Goal: Task Accomplishment & Management: Complete application form

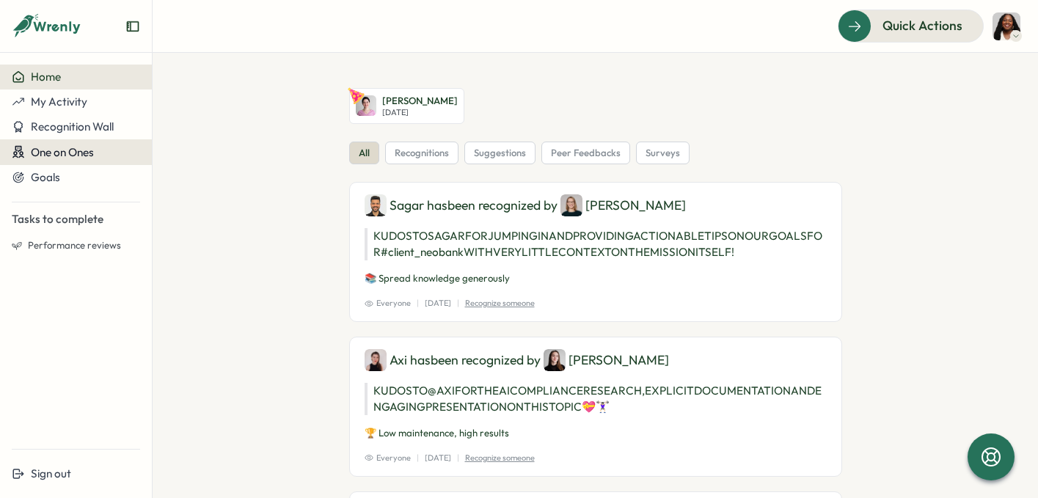
click at [76, 153] on span "One on Ones" at bounding box center [62, 152] width 63 height 14
click at [144, 159] on div "Meetings" at bounding box center [178, 152] width 82 height 47
click at [167, 159] on div "Meetings" at bounding box center [178, 153] width 45 height 16
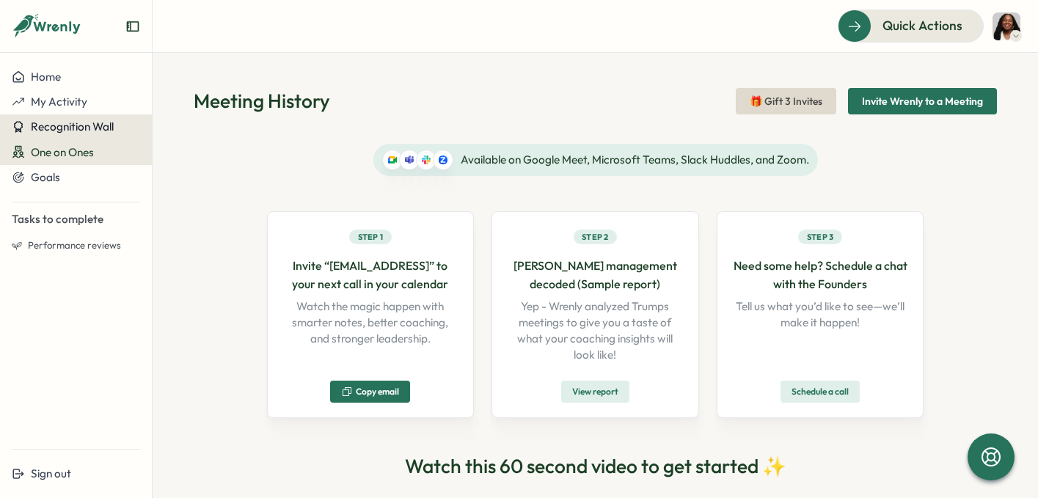
click at [59, 130] on span "Recognition Wall" at bounding box center [72, 127] width 83 height 14
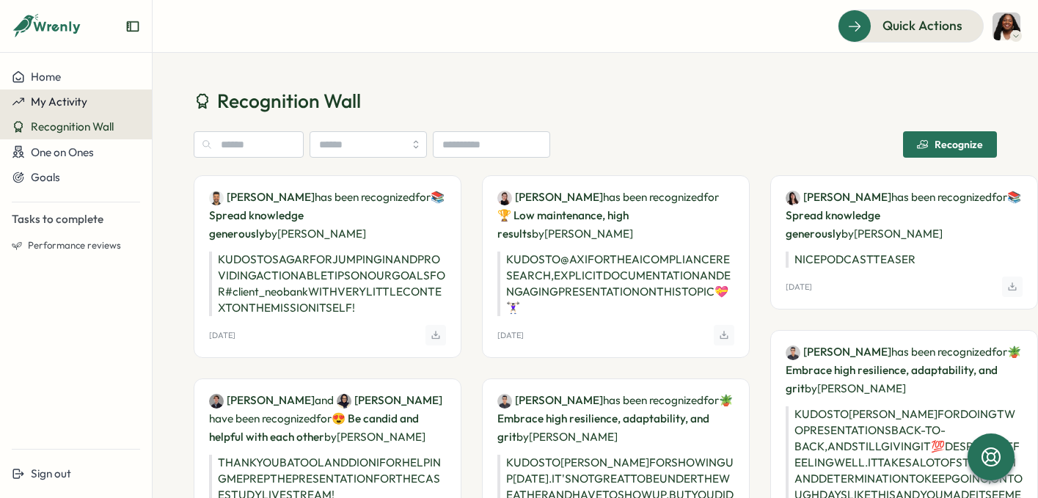
click at [65, 106] on span "My Activity" at bounding box center [59, 102] width 57 height 14
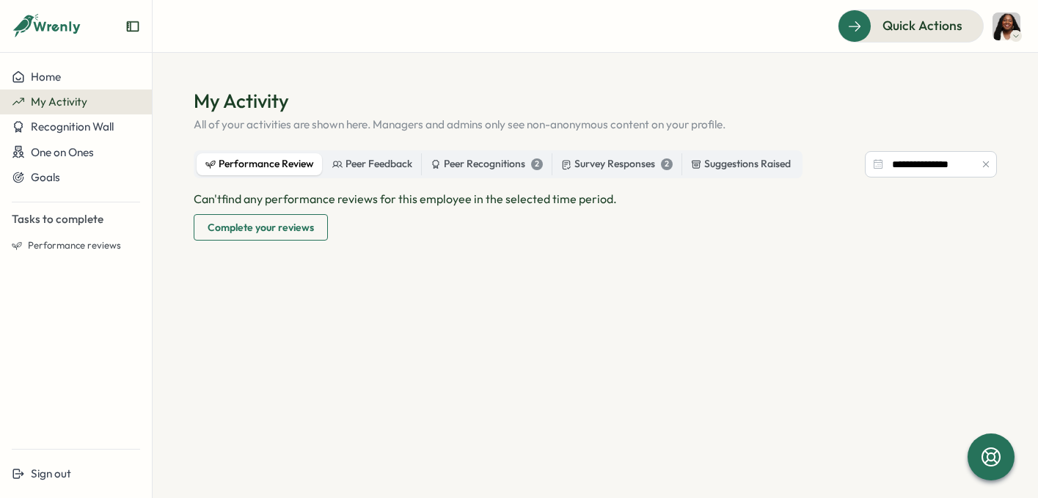
click at [286, 227] on span "Complete your reviews" at bounding box center [261, 227] width 106 height 25
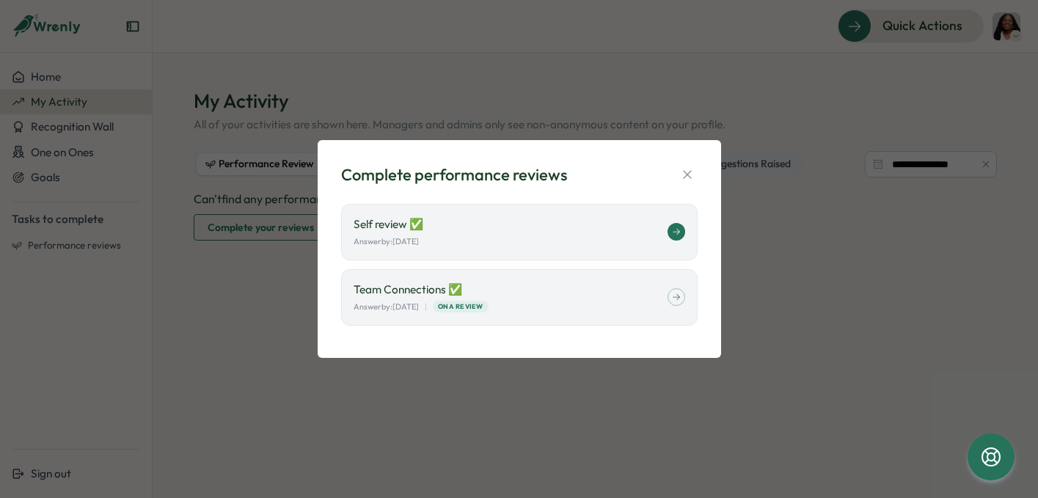
click at [532, 241] on div "Answer by: September 01" at bounding box center [511, 242] width 314 height 12
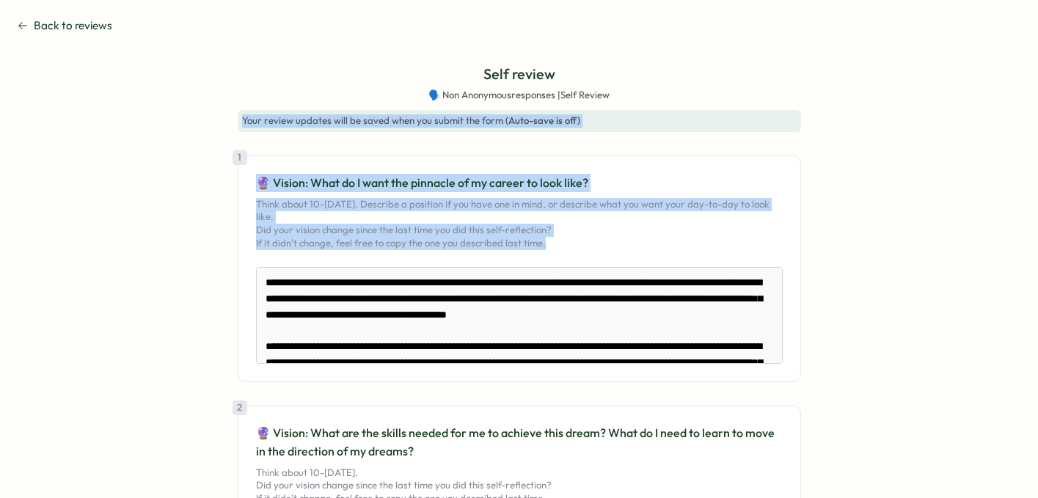
drag, startPoint x: 1029, startPoint y: 53, endPoint x: 1002, endPoint y: 379, distance: 327.6
click at [1002, 380] on section "Back to reviews Self review 🗣️ Non Anonymous responses | Self Review Your revie…" at bounding box center [519, 249] width 1038 height 498
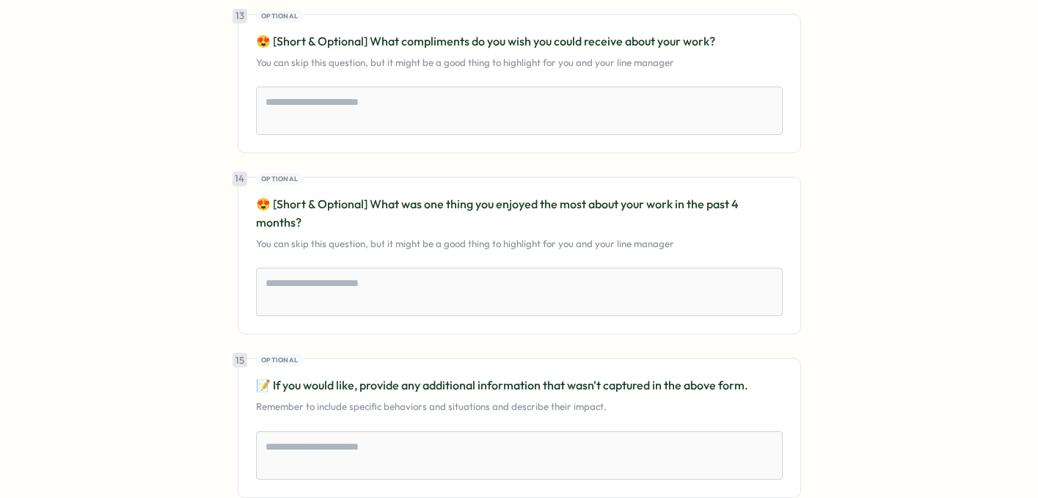
scroll to position [3318, 0]
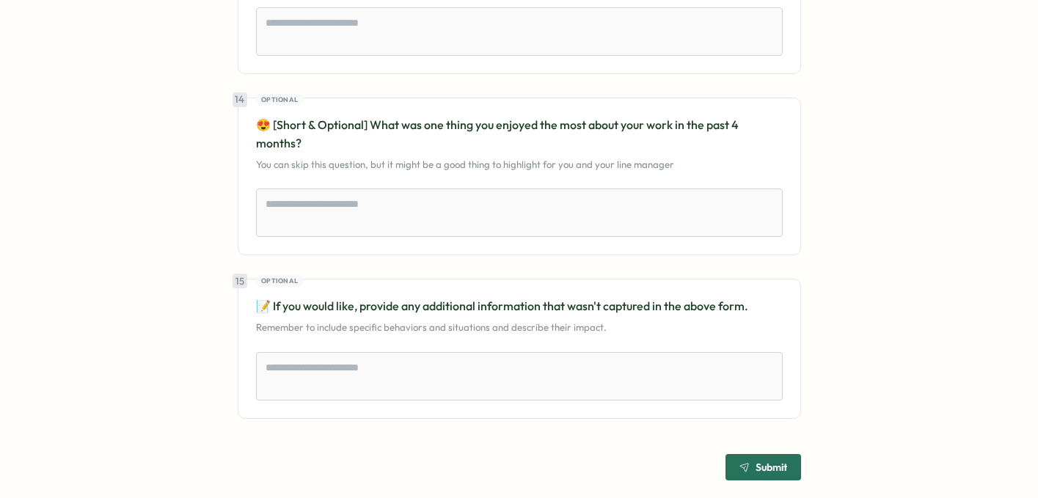
click at [746, 459] on span "Submit" at bounding box center [764, 467] width 48 height 25
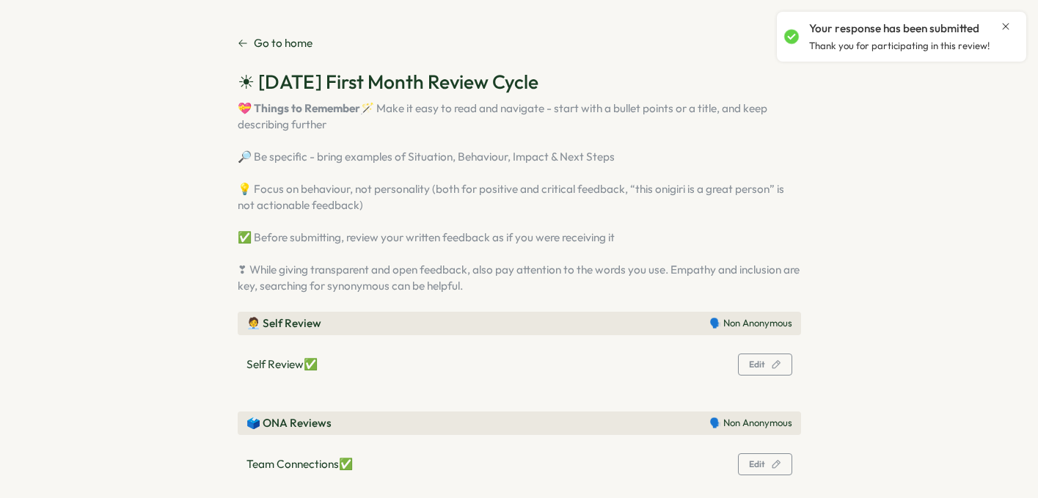
click at [960, 256] on section "Go to home ☀ [DATE] First Month Review Cycle 💝 Things to Remember 🪄 Make it eas…" at bounding box center [519, 249] width 1038 height 498
drag, startPoint x: 436, startPoint y: 381, endPoint x: 423, endPoint y: 496, distance: 115.9
click at [423, 482] on div "🧑‍💼 Self Review 🗣️ Non Anonymous Self Review ✅ Edit 🗳️ ONA Reviews 🗣️ Non Anony…" at bounding box center [520, 397] width 564 height 170
drag, startPoint x: 309, startPoint y: 470, endPoint x: 324, endPoint y: 542, distance: 72.8
click at [324, 498] on html "Go to home ☀ August 2025 First Month Review Cycle 💝 Things to Remember 🪄 Make i…" at bounding box center [519, 249] width 1038 height 498
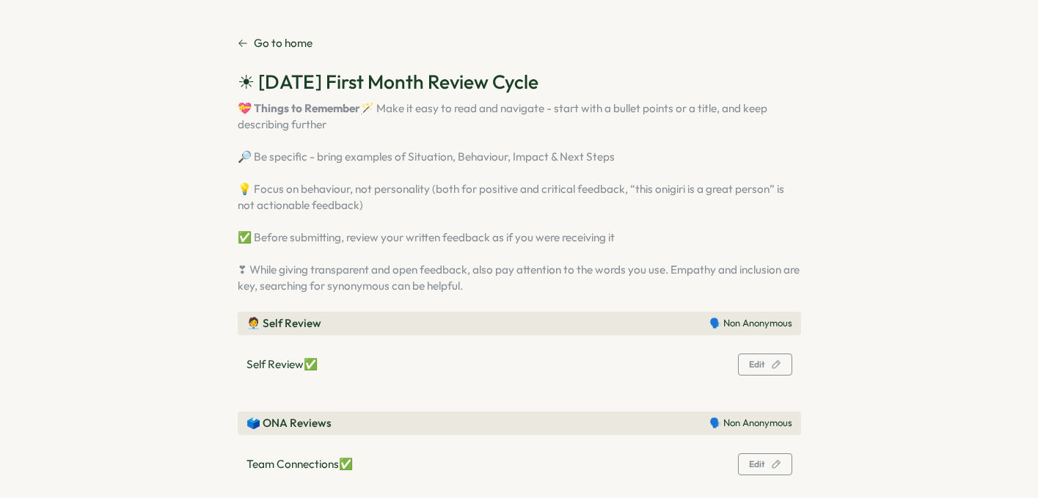
drag, startPoint x: 283, startPoint y: 358, endPoint x: 296, endPoint y: 531, distance: 173.0
click at [296, 498] on html "Go to home ☀ August 2025 First Month Review Cycle 💝 Things to Remember 🪄 Make i…" at bounding box center [519, 249] width 1038 height 498
click at [257, 36] on p "Go to home" at bounding box center [283, 43] width 59 height 16
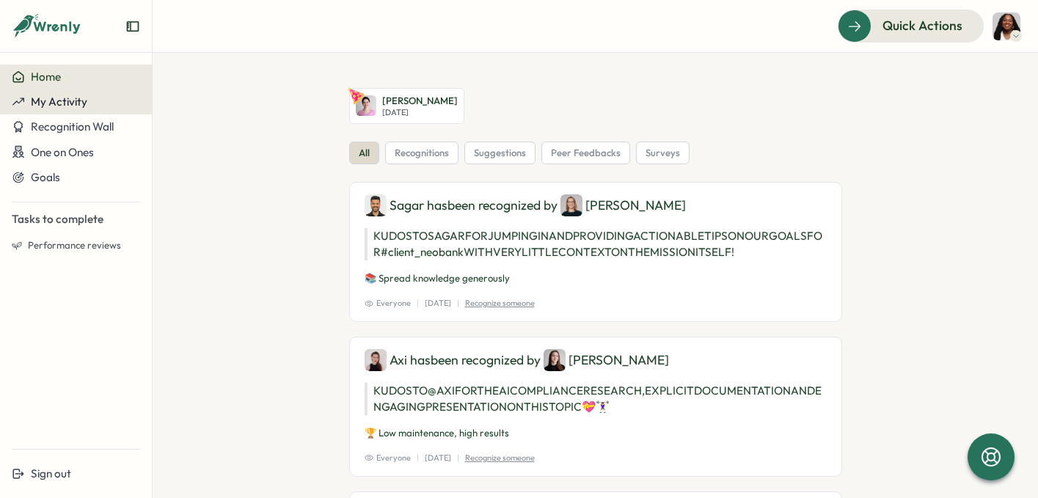
click at [68, 106] on span "My Activity" at bounding box center [59, 102] width 57 height 14
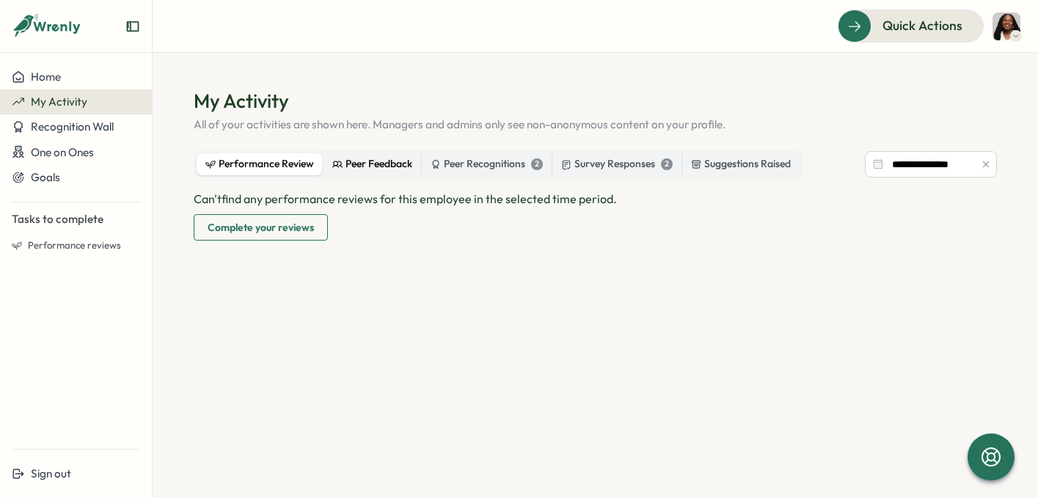
click at [357, 168] on div "Peer Feedback" at bounding box center [372, 164] width 80 height 16
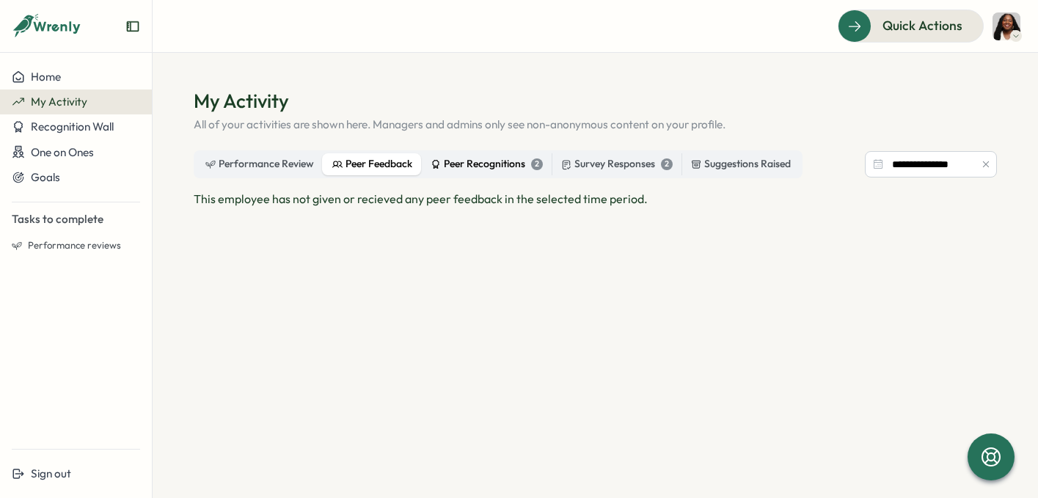
click at [470, 168] on div "Peer Recognitions 2" at bounding box center [487, 164] width 112 height 16
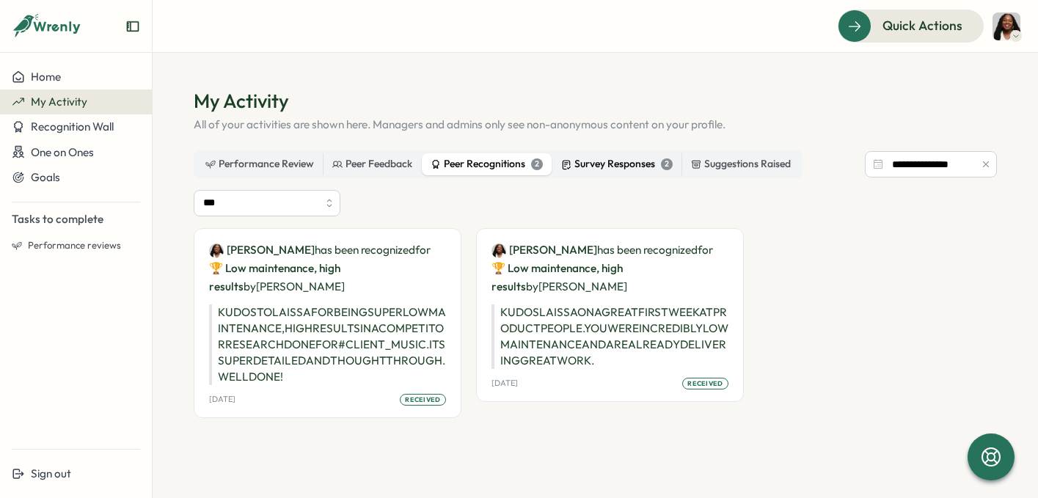
click at [585, 164] on div "Survey Responses 2" at bounding box center [617, 164] width 112 height 16
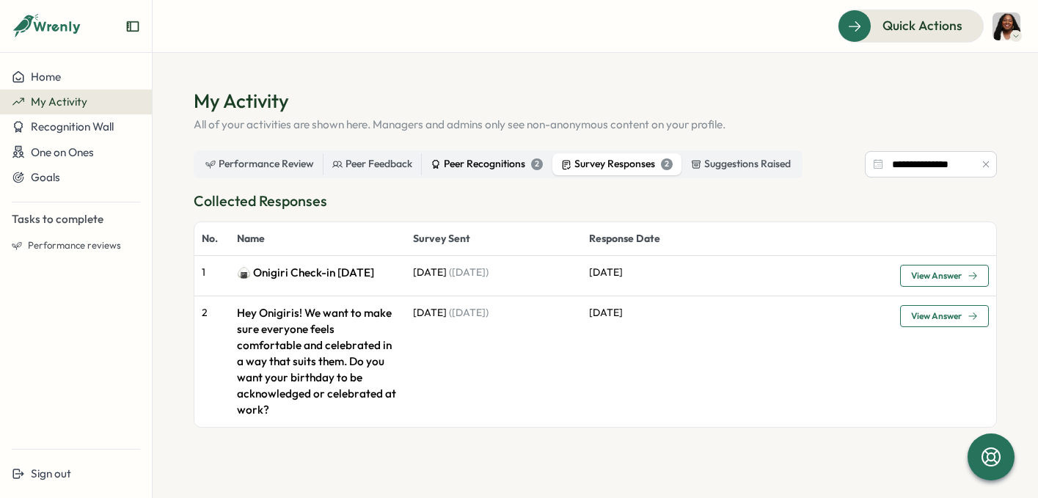
click at [465, 171] on div "Peer Recognitions 2" at bounding box center [487, 164] width 112 height 16
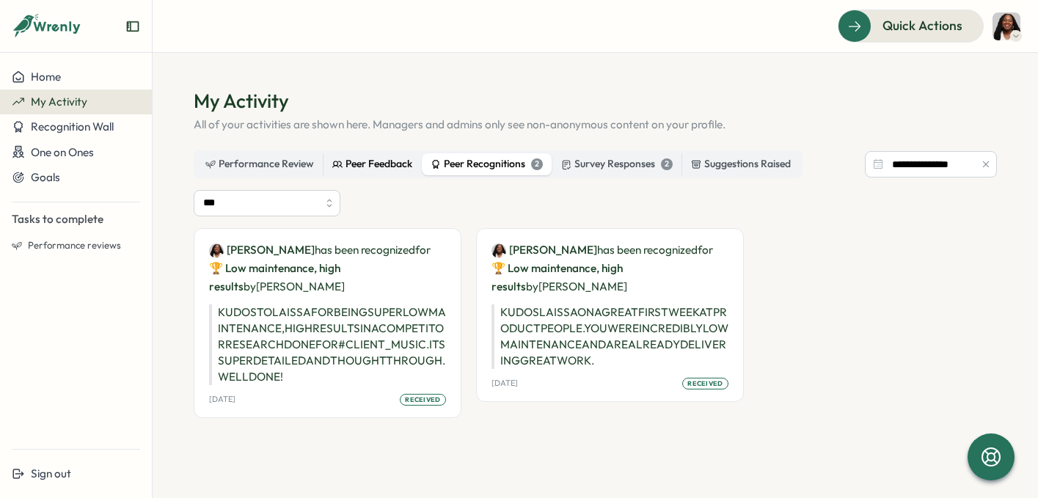
click at [335, 168] on icon at bounding box center [337, 164] width 10 height 10
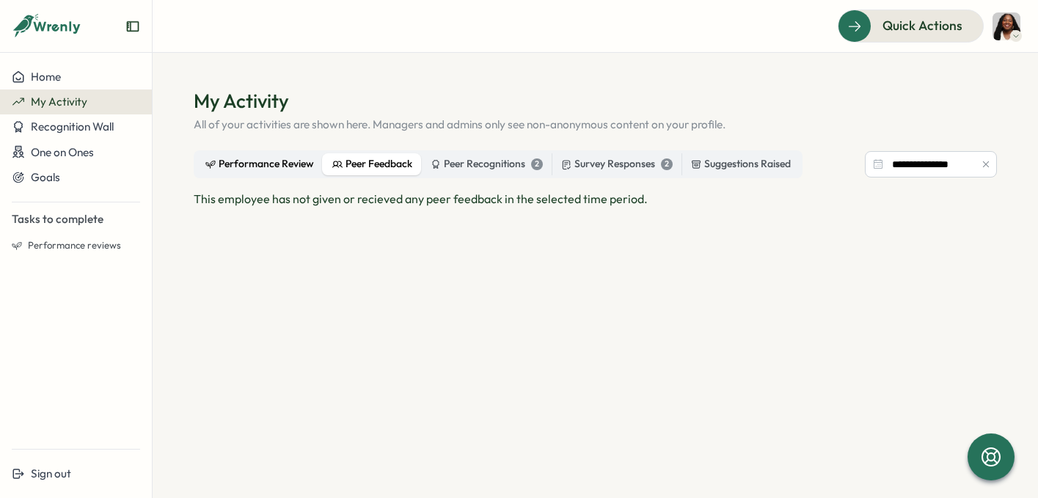
click at [221, 171] on div "Performance Review" at bounding box center [259, 164] width 109 height 16
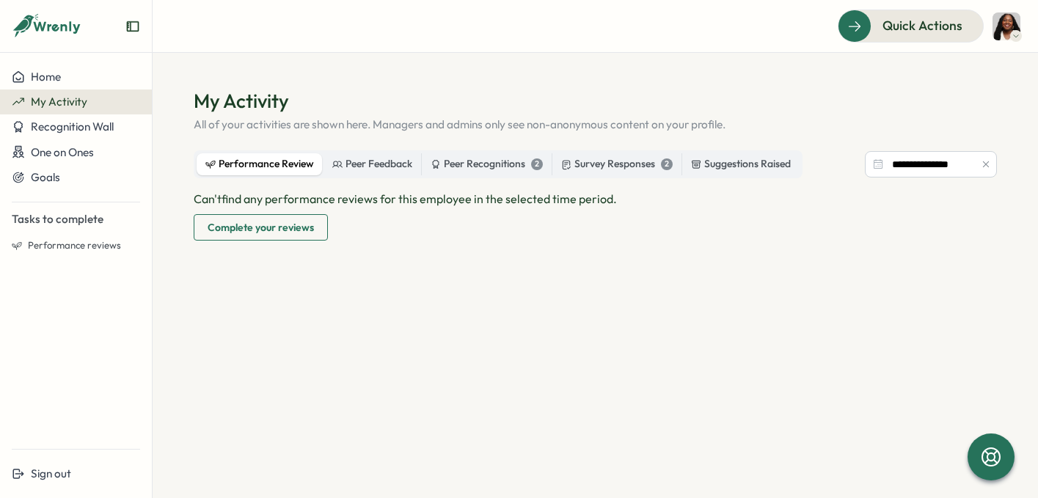
click at [237, 226] on span "Complete your reviews" at bounding box center [261, 227] width 106 height 25
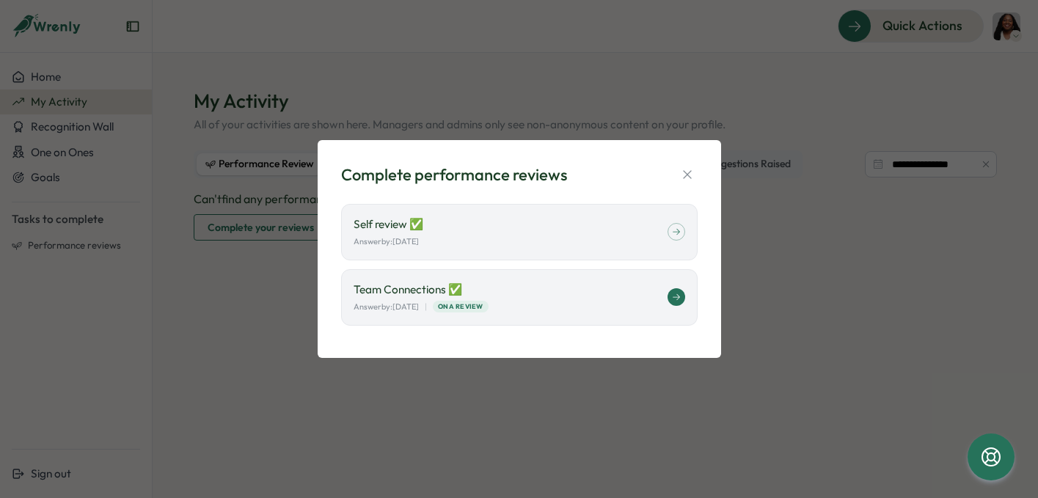
click at [631, 299] on div "Team Connections ✅ Answer by: September 01 | ONA Review" at bounding box center [511, 298] width 314 height 32
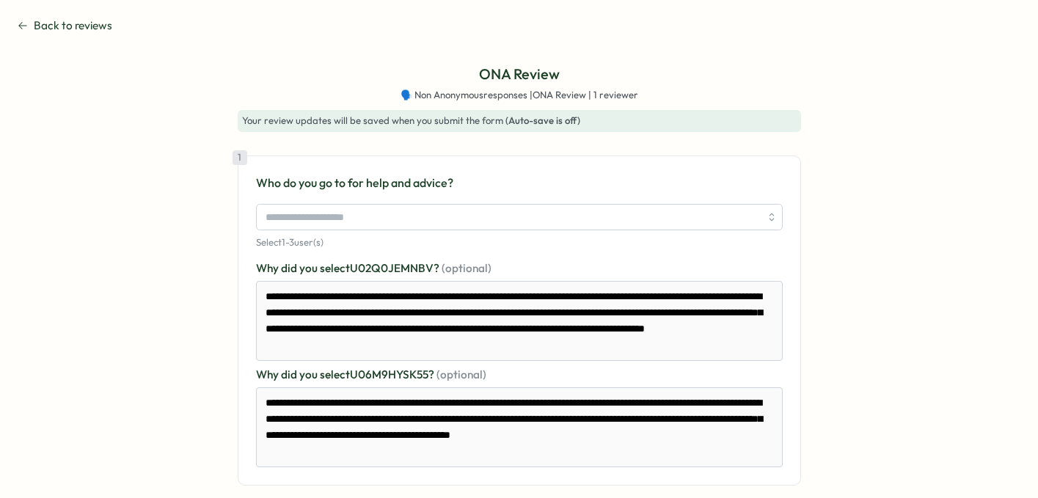
type textarea "*"
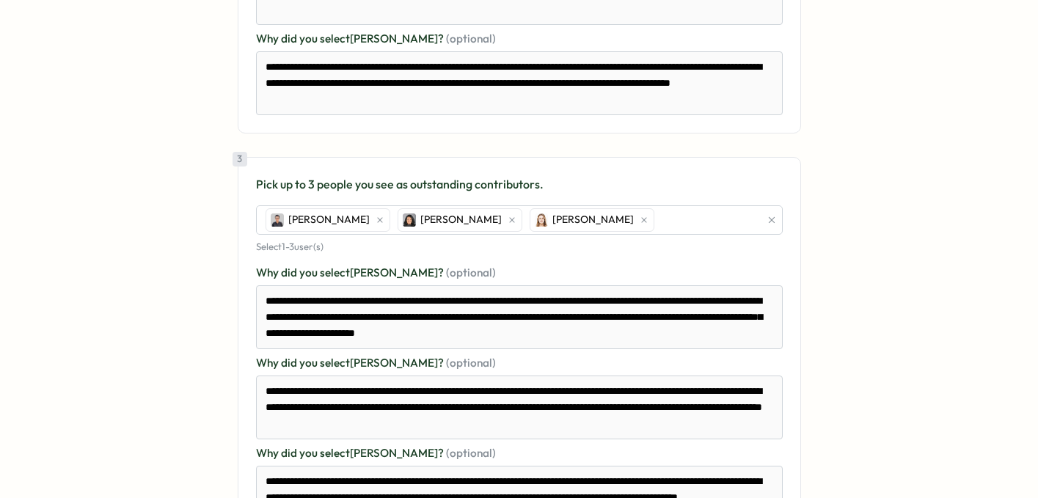
scroll to position [1134, 0]
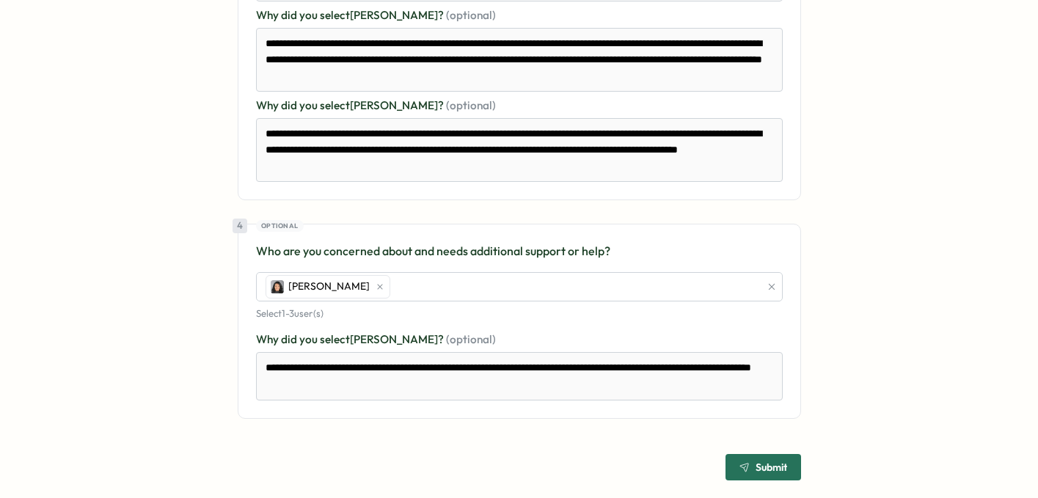
click at [756, 462] on span "Submit" at bounding box center [772, 467] width 32 height 10
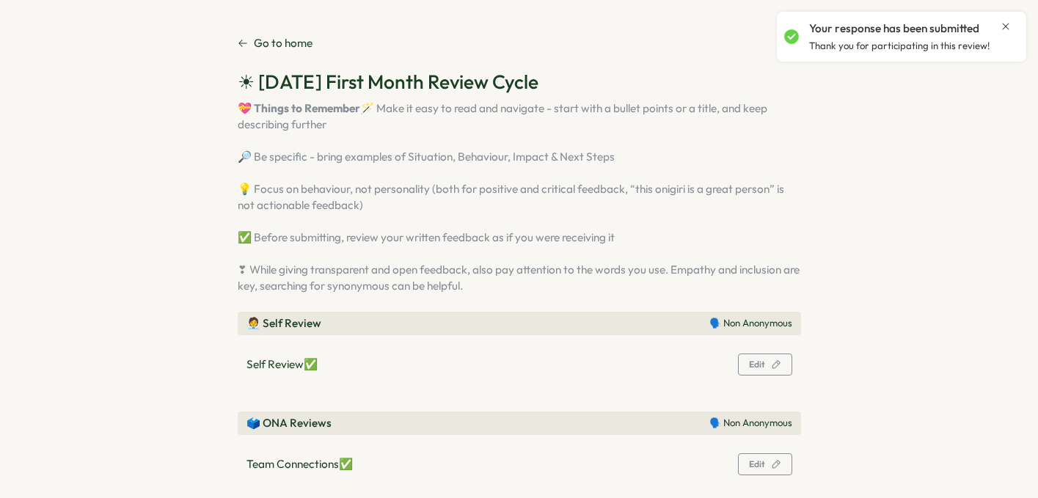
drag, startPoint x: 1030, startPoint y: 335, endPoint x: 1024, endPoint y: 417, distance: 82.4
click at [1024, 418] on section "Go to home ☀ [DATE] First Month Review Cycle 💝 Things to Remember 🪄 Make it eas…" at bounding box center [519, 249] width 1038 height 498
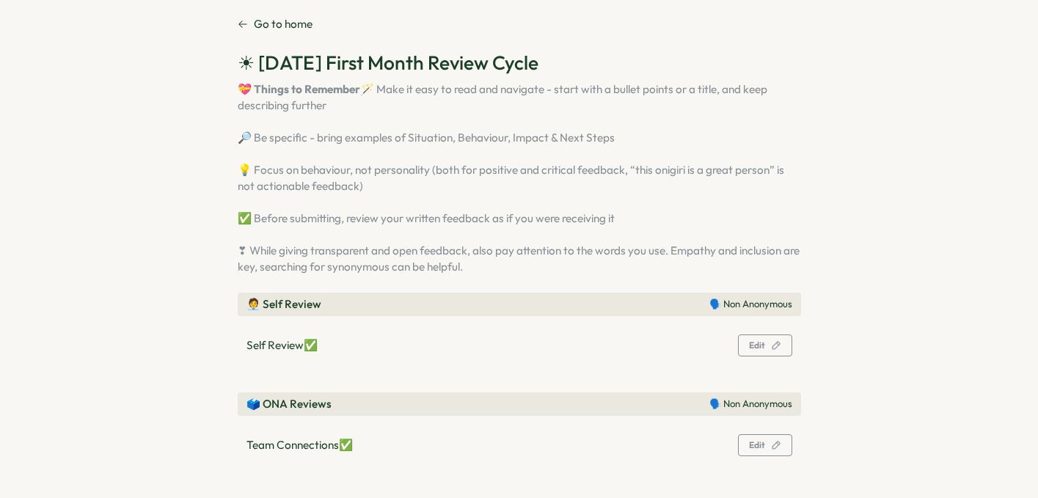
scroll to position [0, 0]
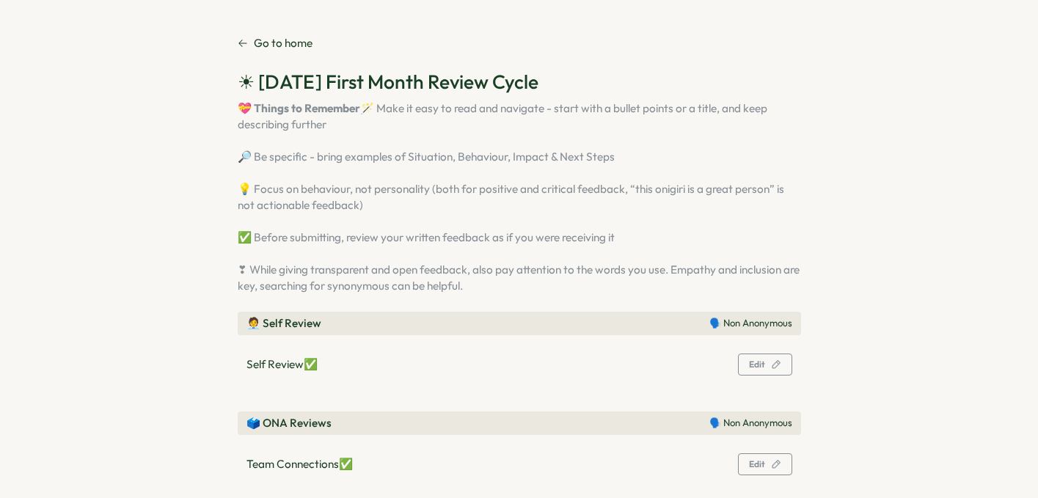
click at [239, 41] on icon at bounding box center [243, 43] width 10 height 10
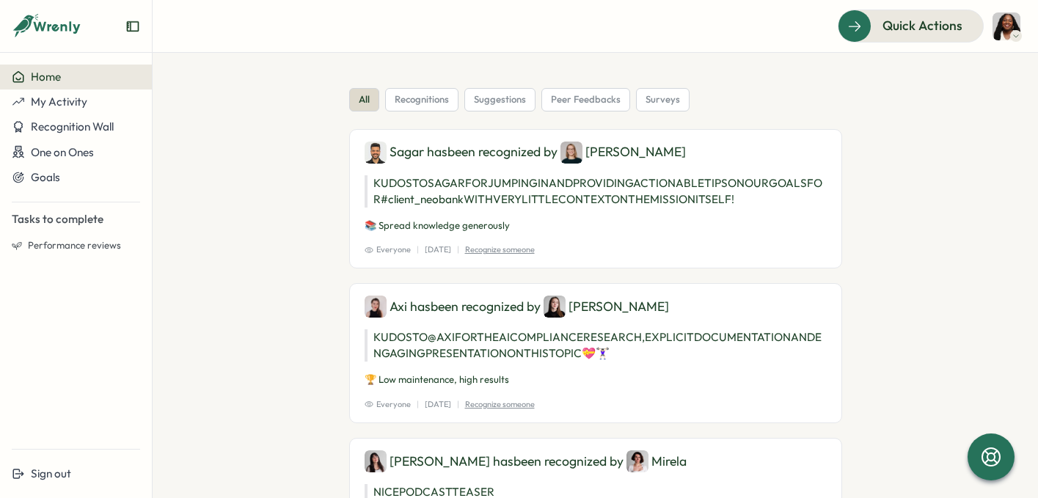
click at [239, 41] on div "Quick Actions" at bounding box center [595, 26] width 850 height 32
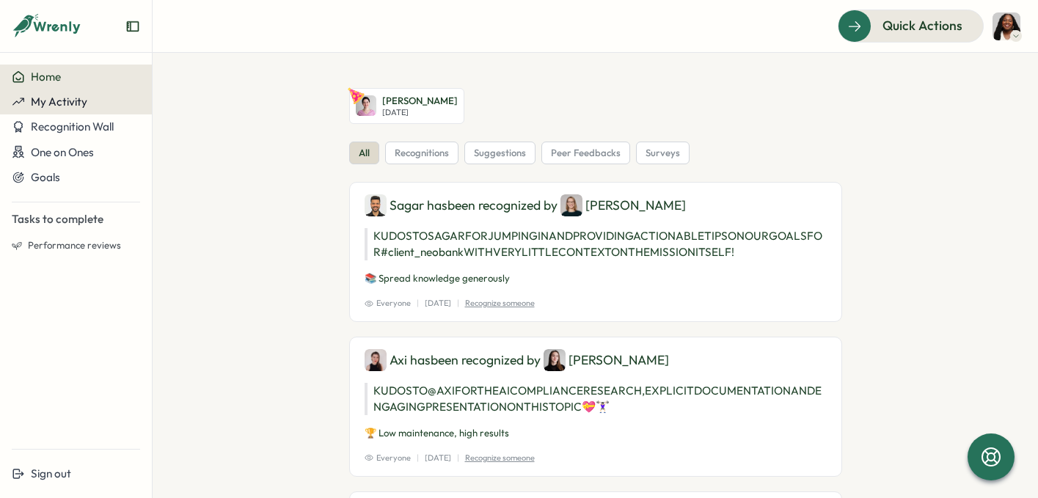
click at [72, 98] on span "My Activity" at bounding box center [59, 102] width 57 height 14
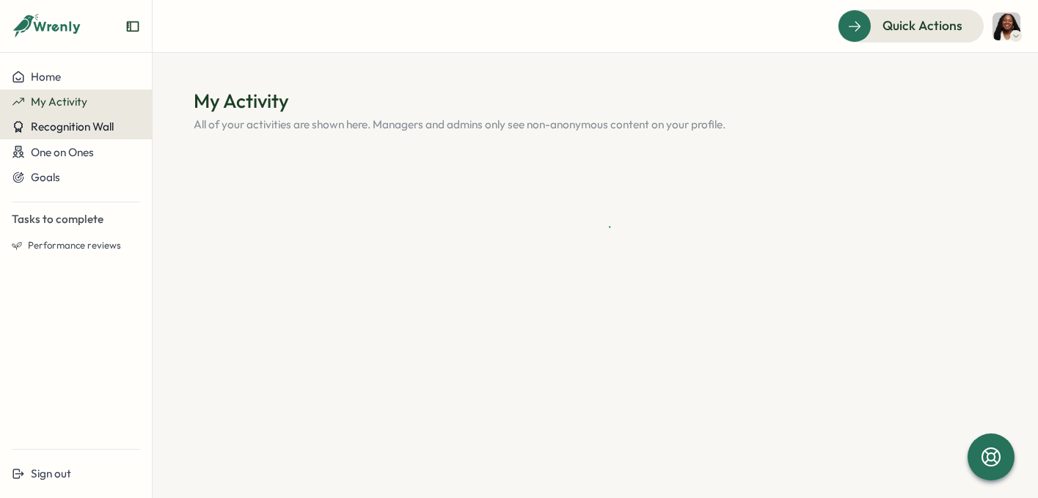
click at [77, 128] on span "Recognition Wall" at bounding box center [72, 127] width 83 height 14
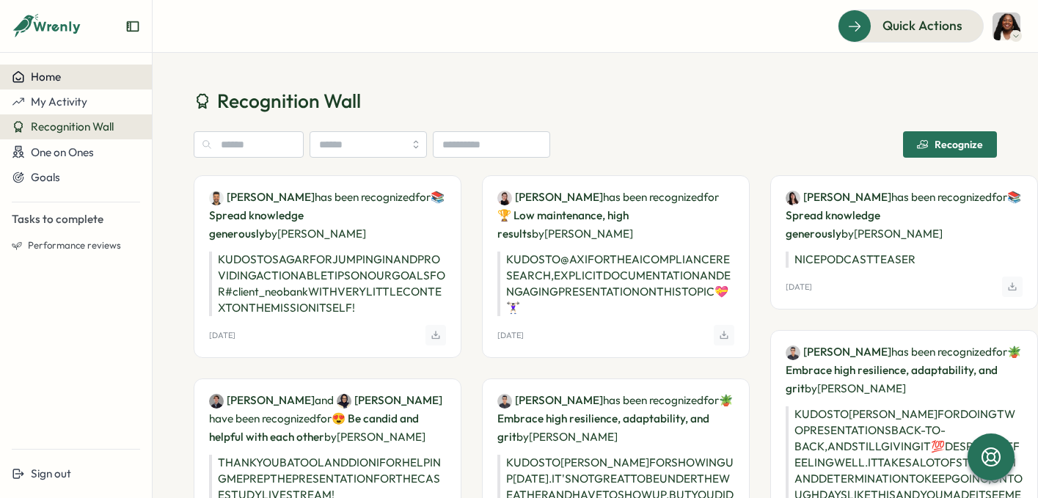
click at [81, 78] on div "Home" at bounding box center [76, 76] width 128 height 13
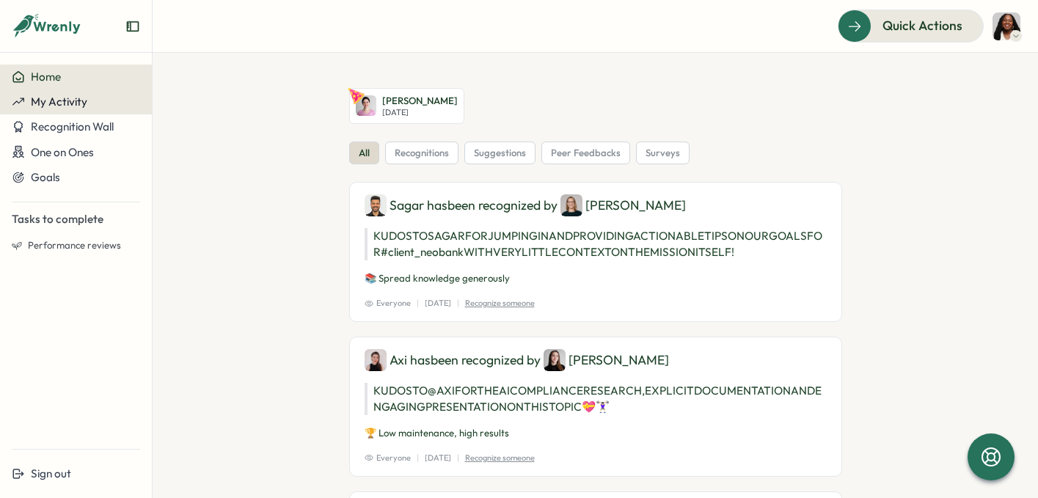
click at [83, 110] on button "My Activity" at bounding box center [76, 102] width 152 height 25
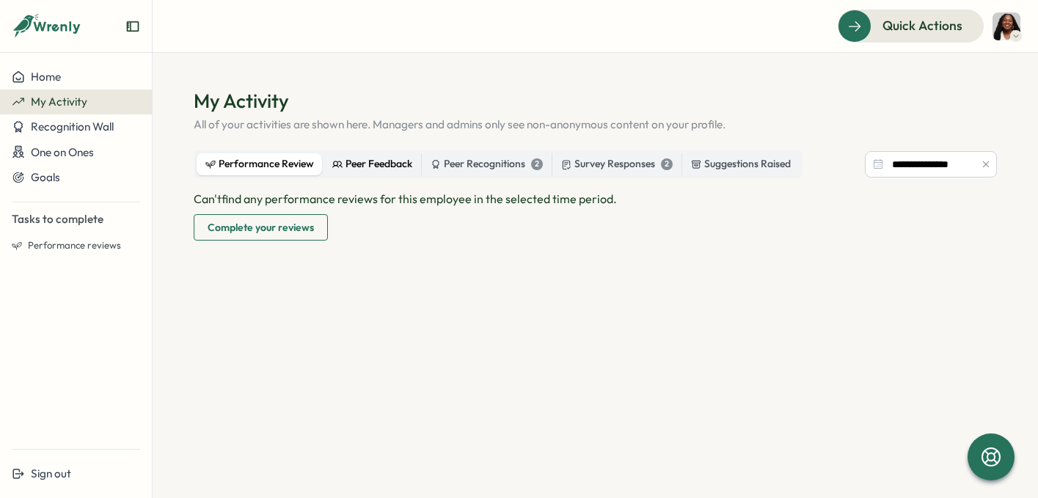
click at [371, 162] on div "Peer Feedback" at bounding box center [372, 164] width 80 height 16
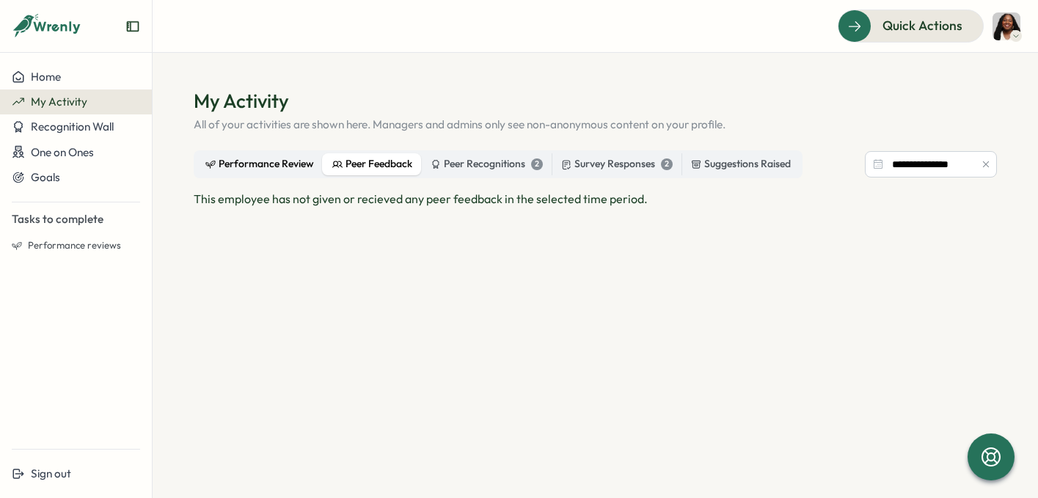
click at [273, 154] on label "Performance Review" at bounding box center [260, 164] width 126 height 22
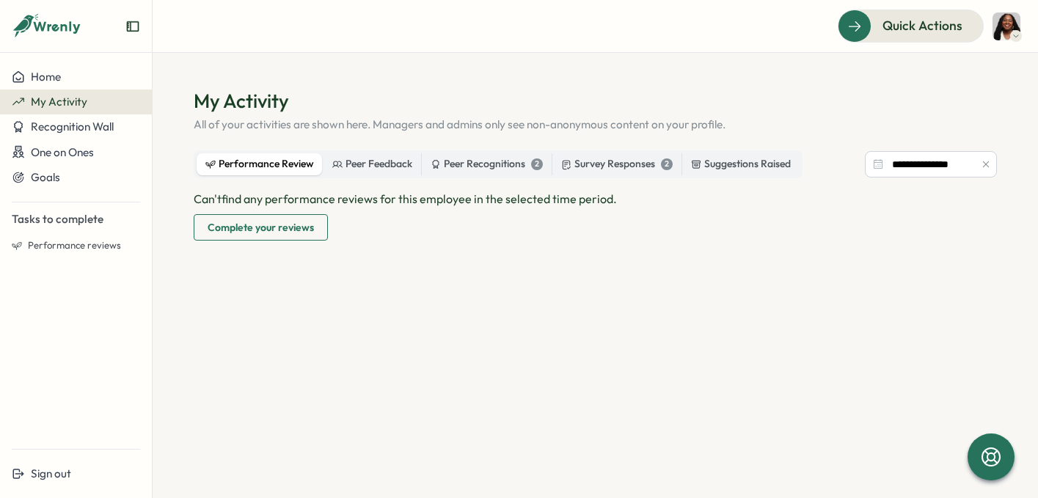
click at [283, 238] on span "Complete your reviews" at bounding box center [261, 227] width 106 height 25
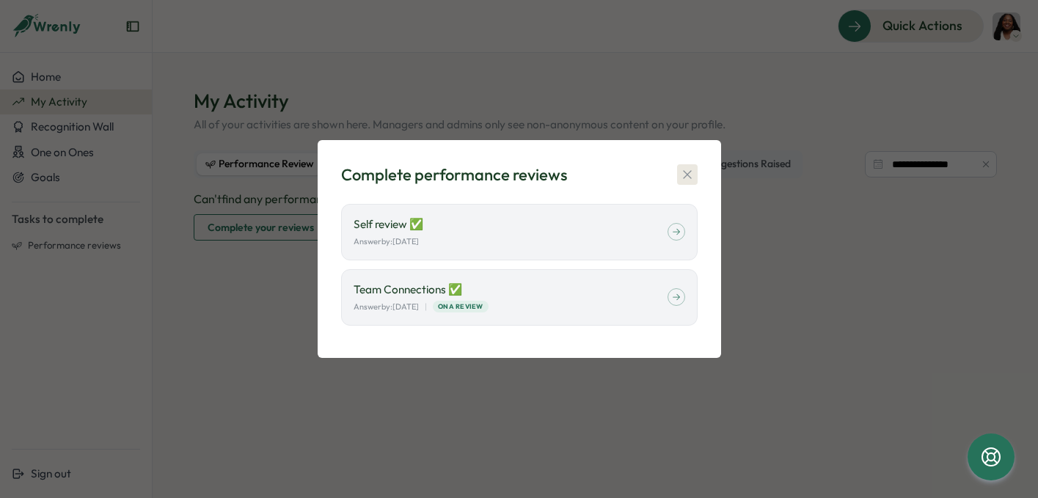
click at [691, 175] on icon "button" at bounding box center [687, 174] width 15 height 15
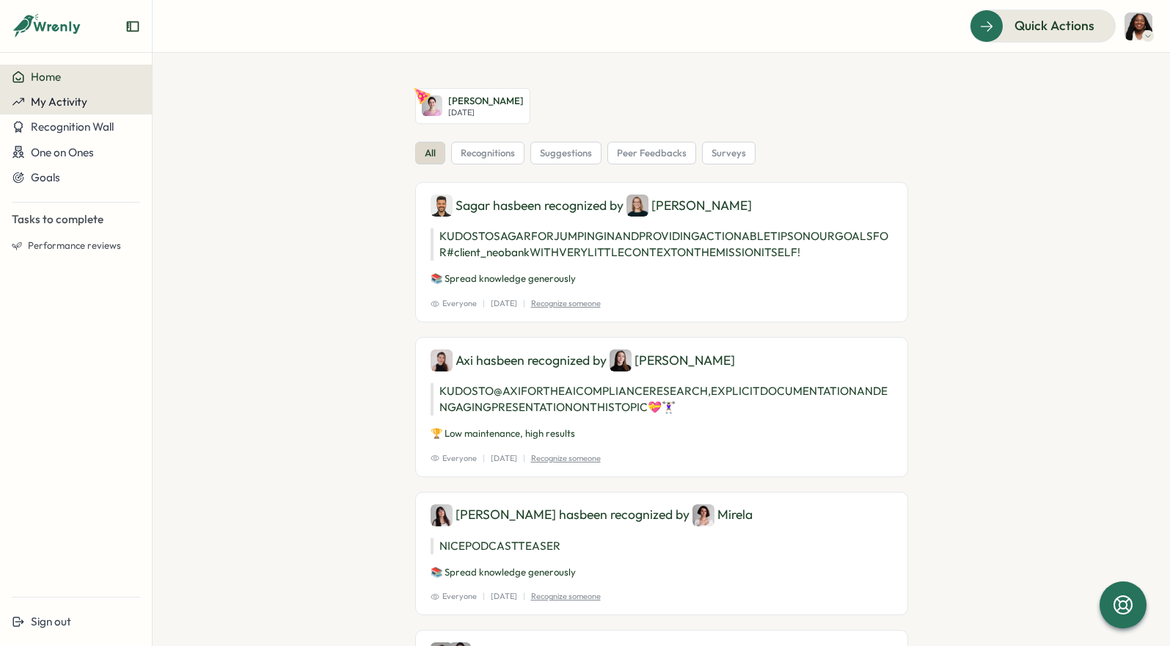
click at [64, 104] on span "My Activity" at bounding box center [59, 102] width 57 height 14
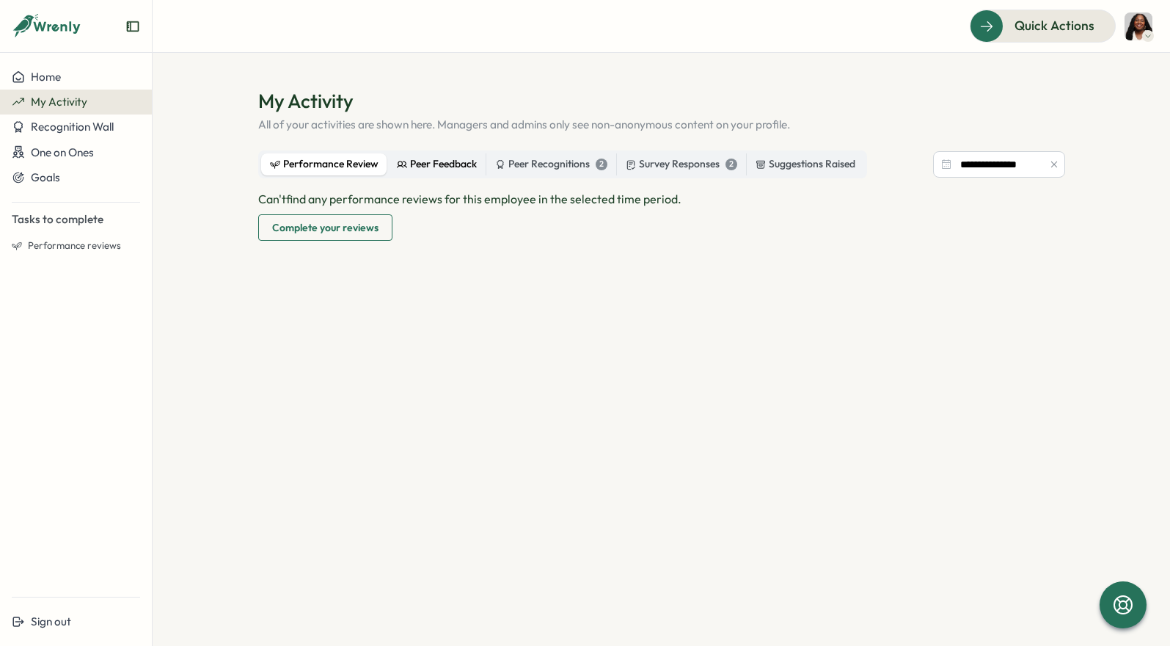
click at [435, 165] on div "Peer Feedback" at bounding box center [437, 164] width 80 height 16
click at [329, 172] on div "Performance Review" at bounding box center [324, 164] width 109 height 16
click at [983, 169] on input "**********" at bounding box center [999, 164] width 132 height 26
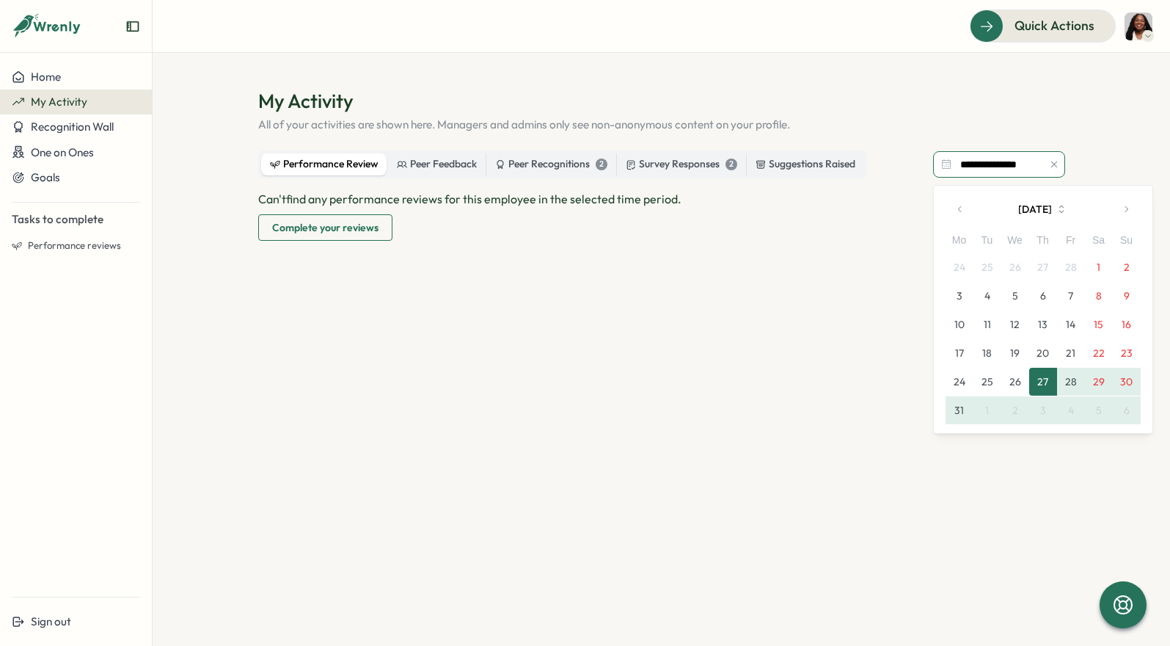
click at [984, 167] on input "**********" at bounding box center [999, 164] width 132 height 26
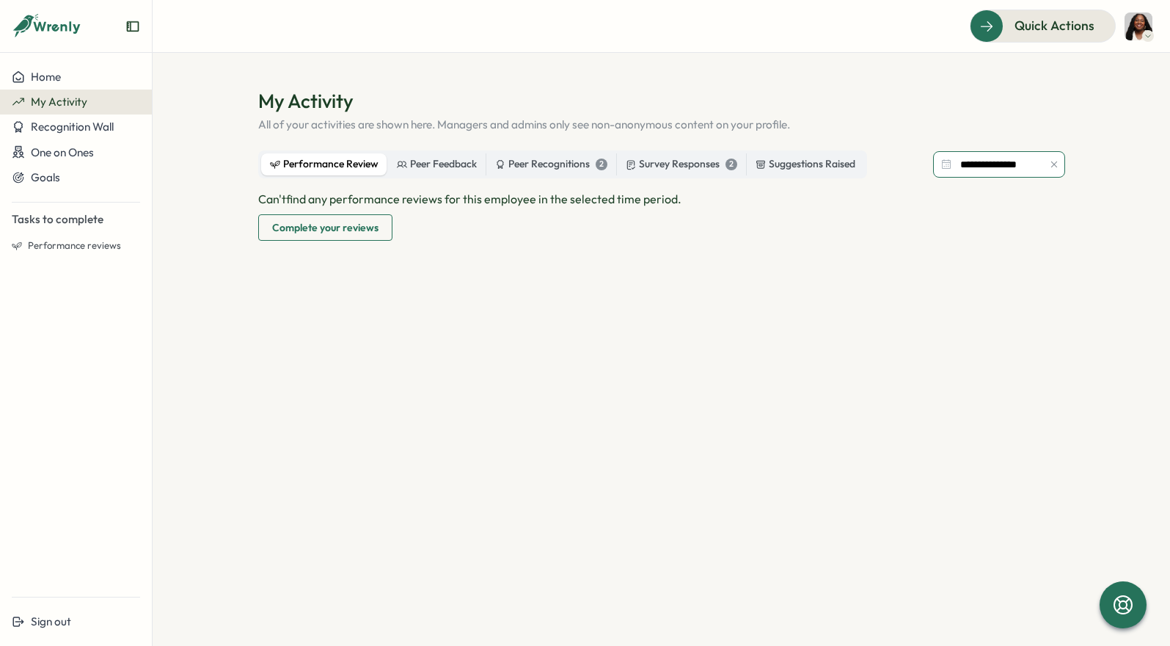
click at [1020, 164] on input "**********" at bounding box center [999, 164] width 132 height 26
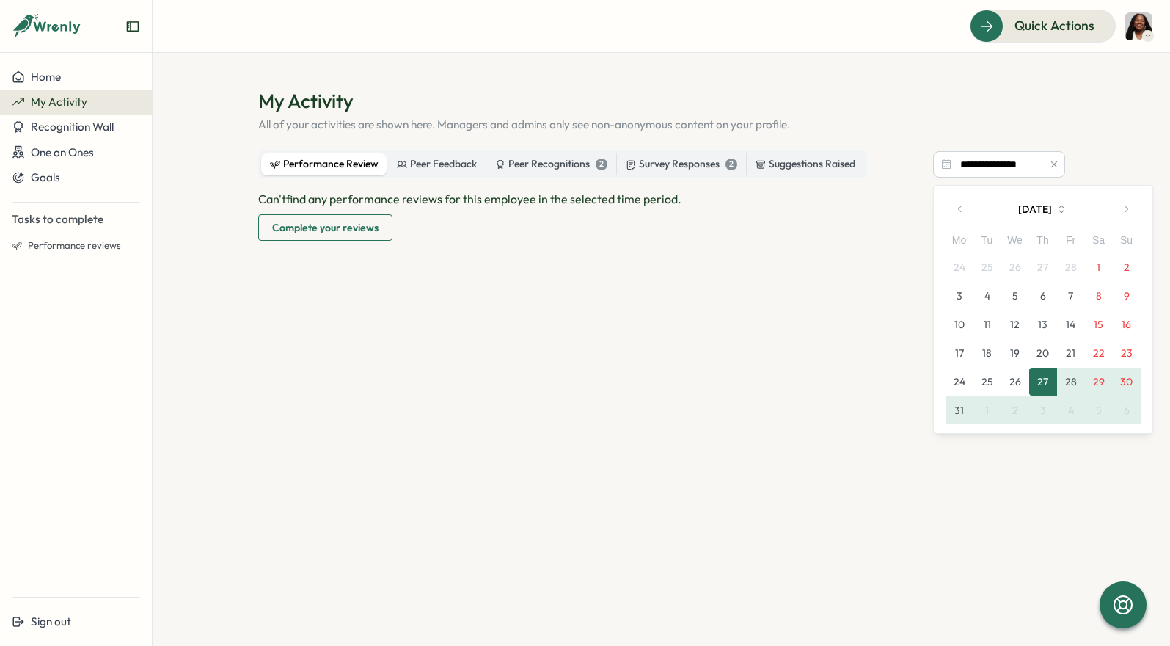
click at [1052, 166] on icon "button" at bounding box center [1054, 164] width 6 height 6
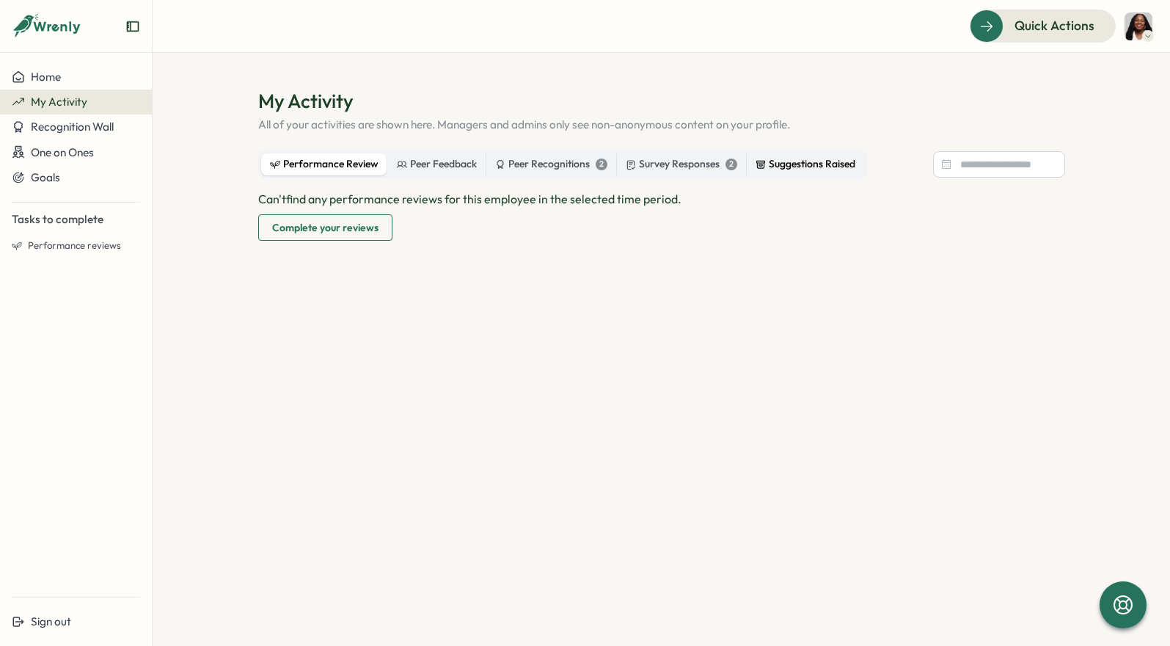
click at [845, 171] on div "Suggestions Raised" at bounding box center [806, 164] width 100 height 16
click at [703, 164] on div "Survey Responses 2" at bounding box center [682, 164] width 112 height 16
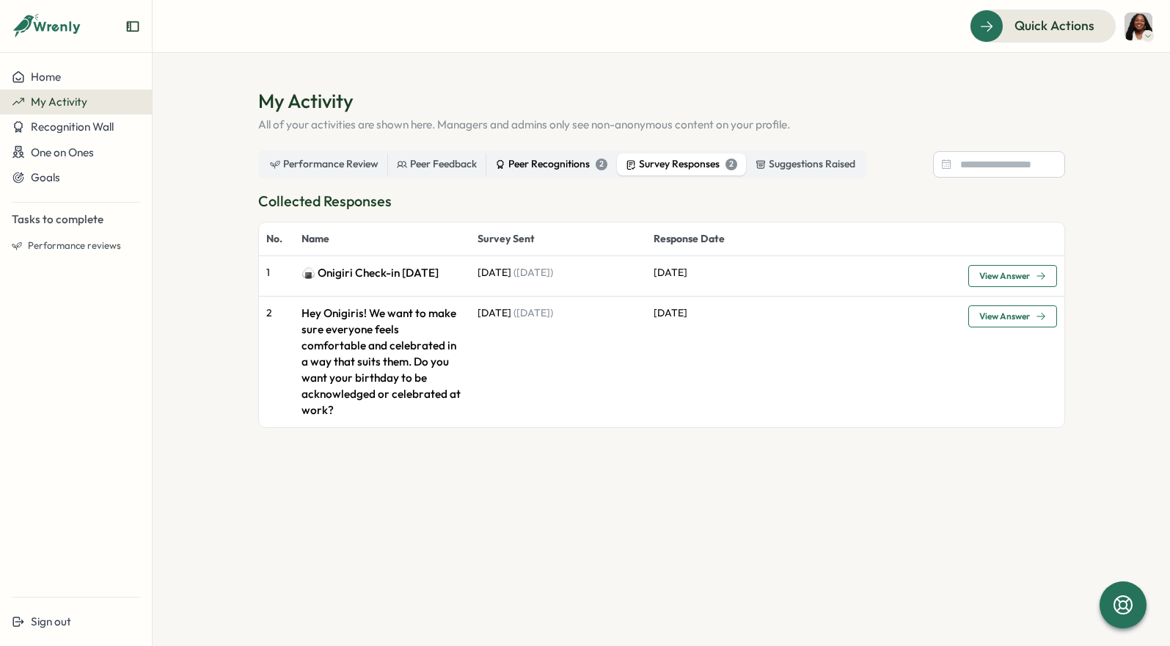
click at [531, 161] on div "Peer Recognitions 2" at bounding box center [551, 164] width 112 height 16
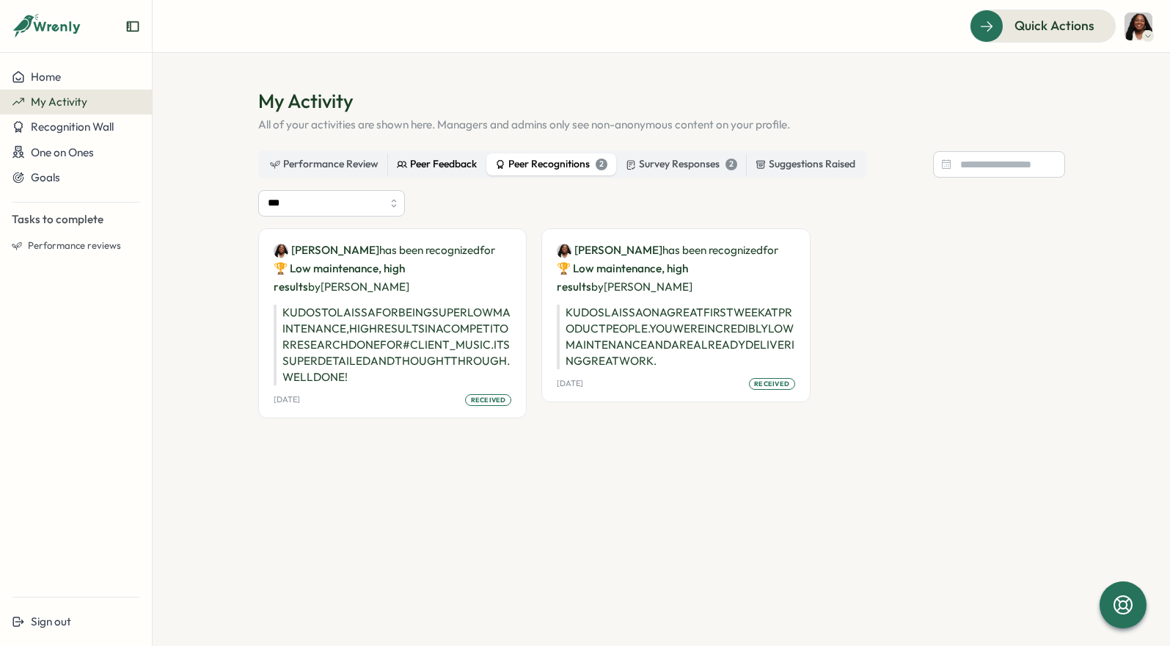
click at [440, 164] on div "Peer Feedback" at bounding box center [437, 164] width 80 height 16
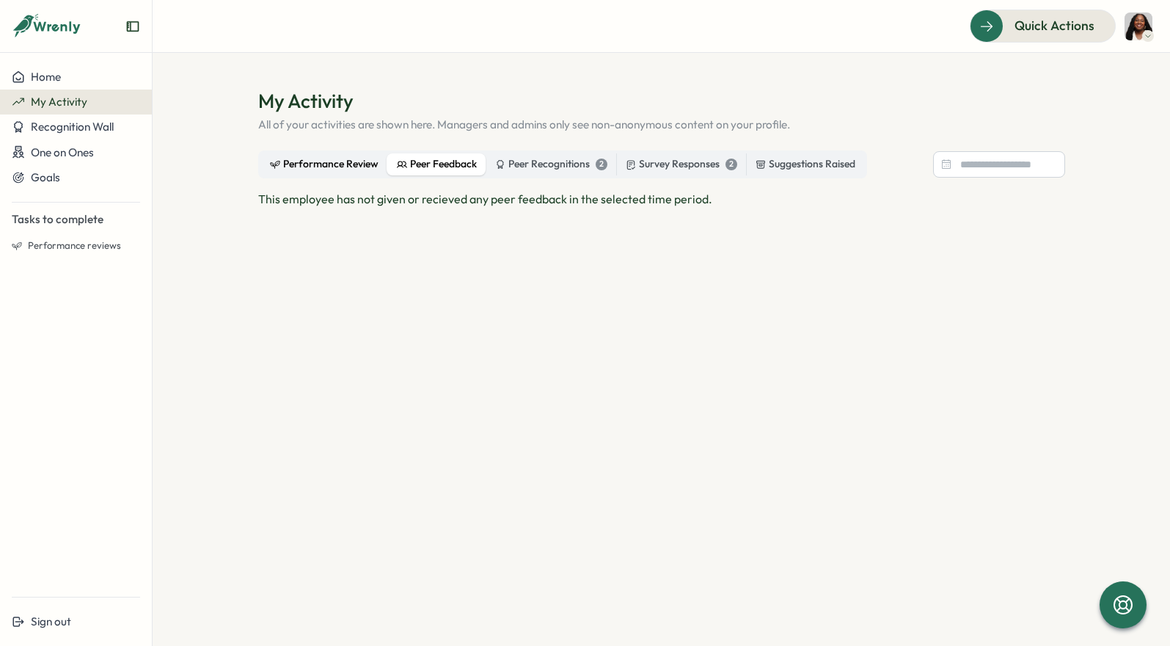
click at [326, 169] on div "Performance Review" at bounding box center [324, 164] width 109 height 16
click at [332, 225] on span "Complete your reviews" at bounding box center [325, 227] width 106 height 25
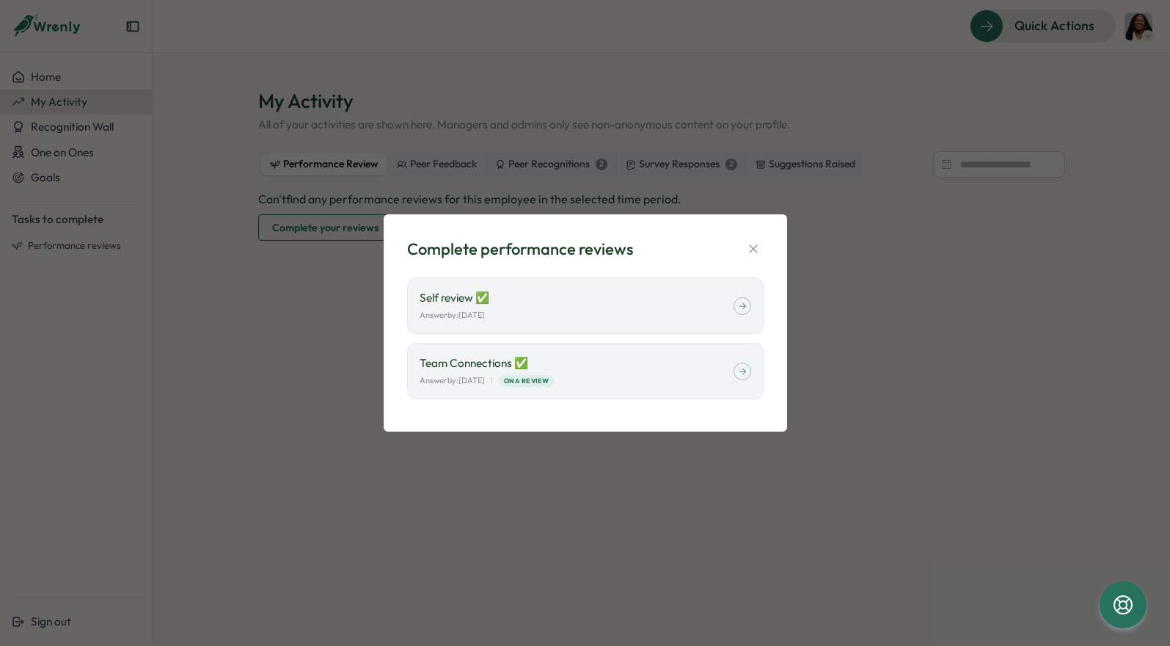
click at [763, 247] on div "Complete performance reviews Self review ✅ Answer by: September 01 Team Connect…" at bounding box center [585, 323] width 368 height 183
click at [754, 249] on icon "button" at bounding box center [753, 248] width 15 height 15
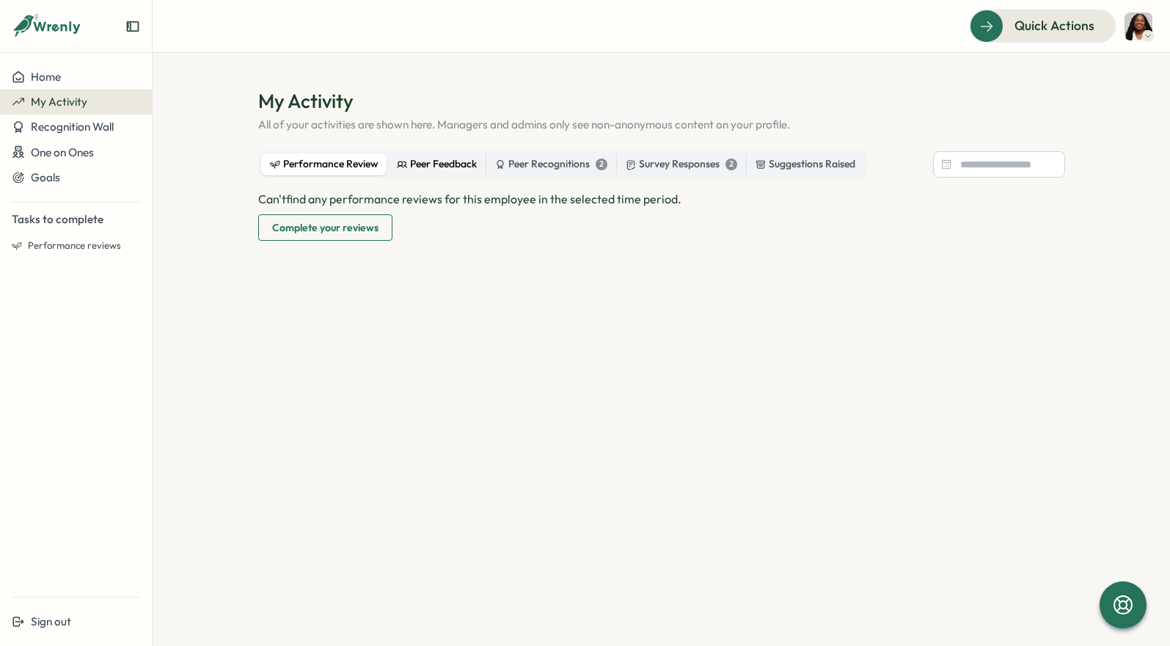
click at [448, 166] on div "Peer Feedback" at bounding box center [437, 164] width 80 height 16
click at [324, 164] on div "Performance Review" at bounding box center [324, 164] width 109 height 16
click at [354, 232] on span "Complete your reviews" at bounding box center [325, 227] width 106 height 25
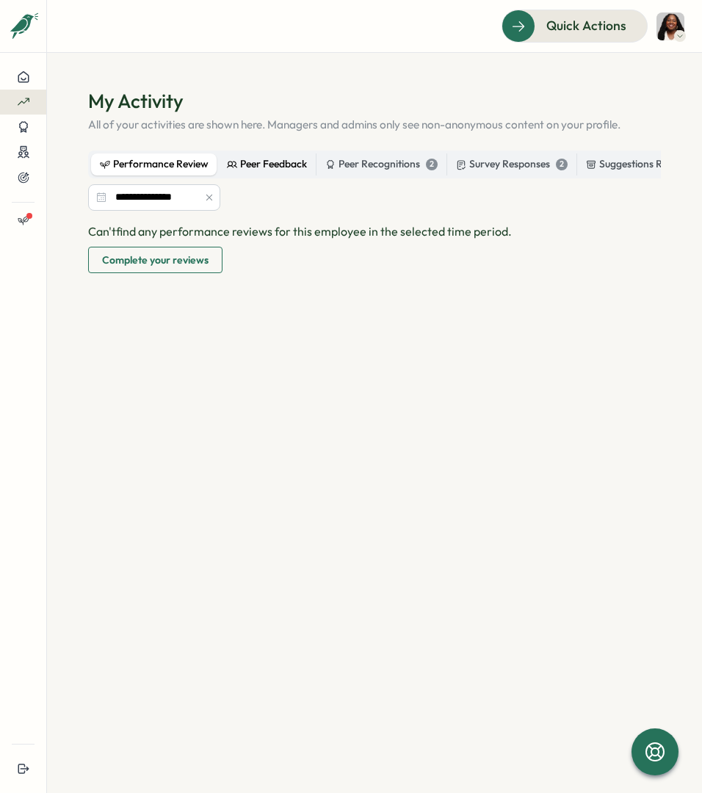
click at [269, 166] on div "Peer Feedback" at bounding box center [267, 164] width 80 height 16
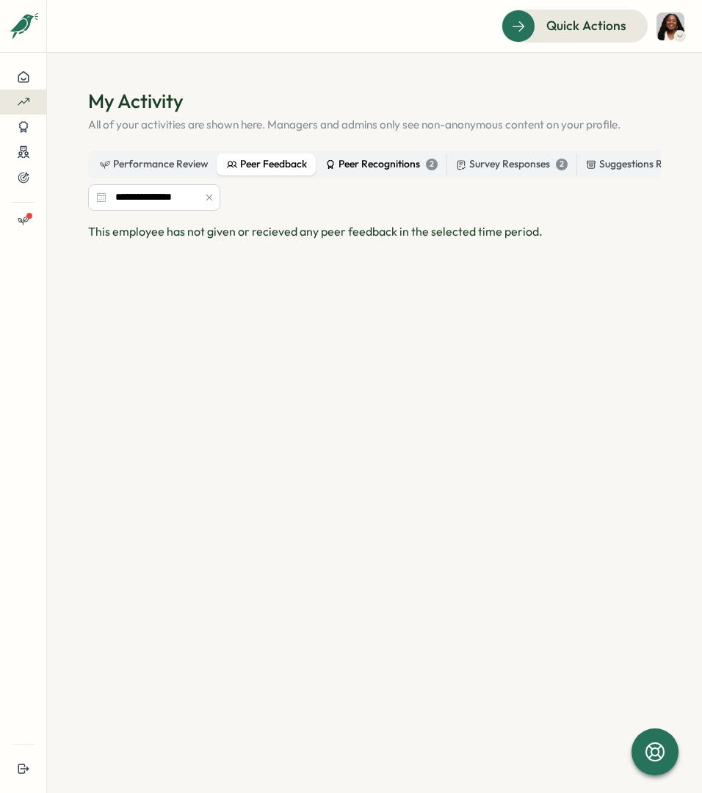
click at [338, 157] on div "Peer Recognitions 2" at bounding box center [381, 164] width 112 height 16
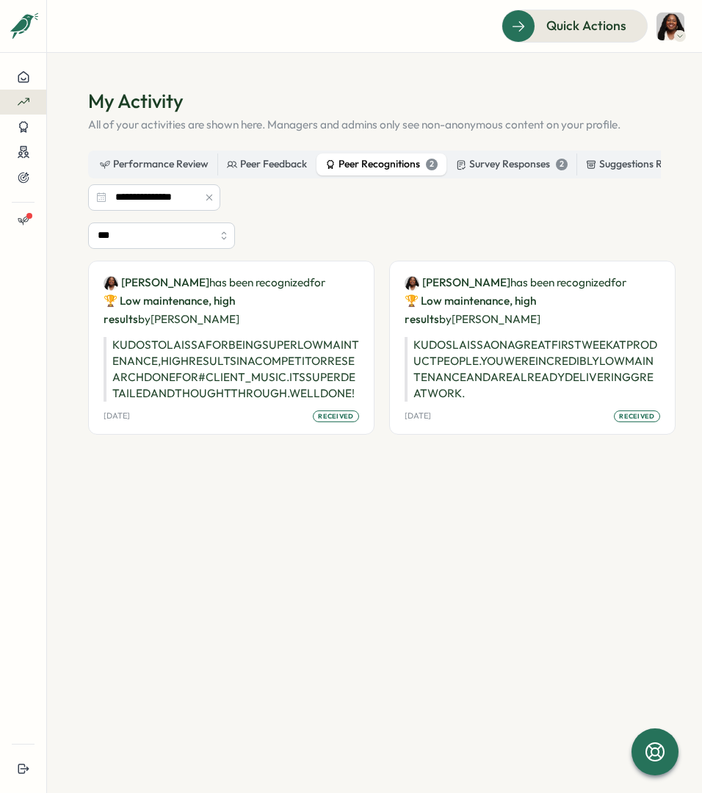
click at [413, 156] on div "Peer Recognitions 2" at bounding box center [381, 164] width 112 height 16
click at [476, 164] on div "Survey Responses 2" at bounding box center [512, 164] width 112 height 16
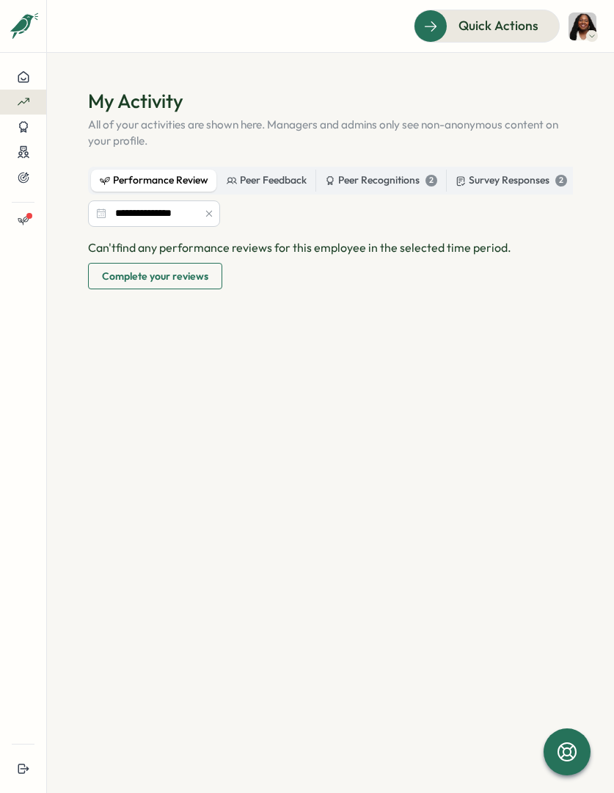
click at [526, 402] on div "Can't find any performance reviews for this employee in the selected time perio…" at bounding box center [330, 403] width 485 height 330
drag, startPoint x: 467, startPoint y: 349, endPoint x: 544, endPoint y: -19, distance: 375.6
click at [544, 0] on html "**********" at bounding box center [307, 396] width 614 height 793
click at [406, 275] on div "Can't find any performance reviews for this employee in the selected time perio…" at bounding box center [330, 263] width 485 height 51
click at [506, 29] on span "Quick Actions" at bounding box center [478, 25] width 80 height 19
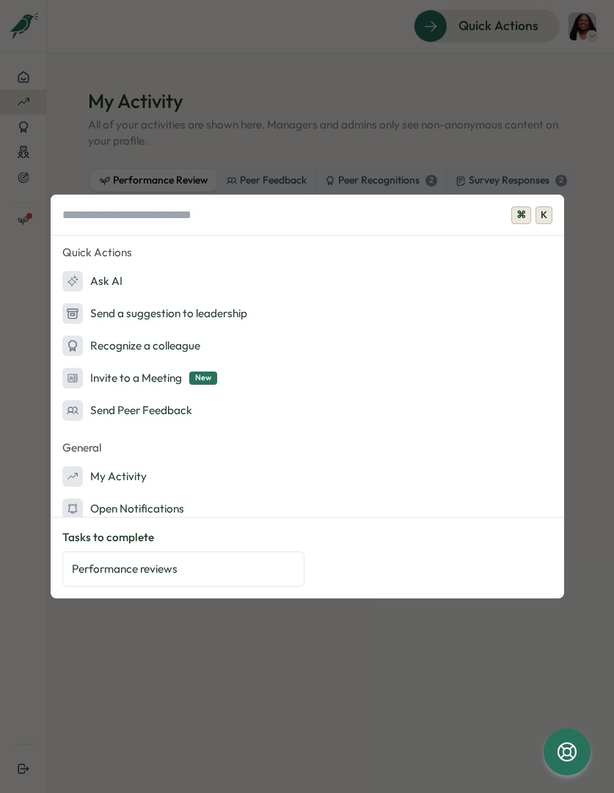
click at [569, 140] on div "⌘ K Quick Actions Ask AI Send a suggestion to leadership Recognize a colleague …" at bounding box center [307, 396] width 614 height 793
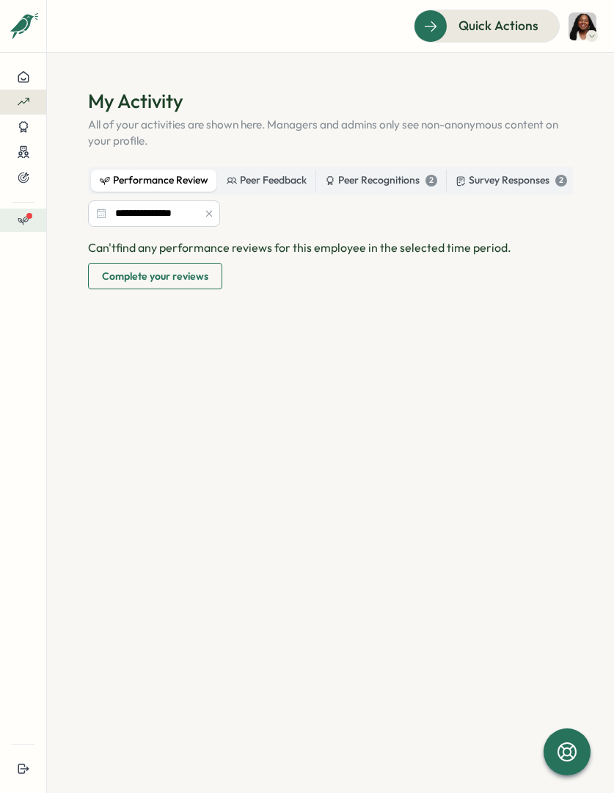
click at [23, 219] on icon at bounding box center [24, 220] width 12 height 12
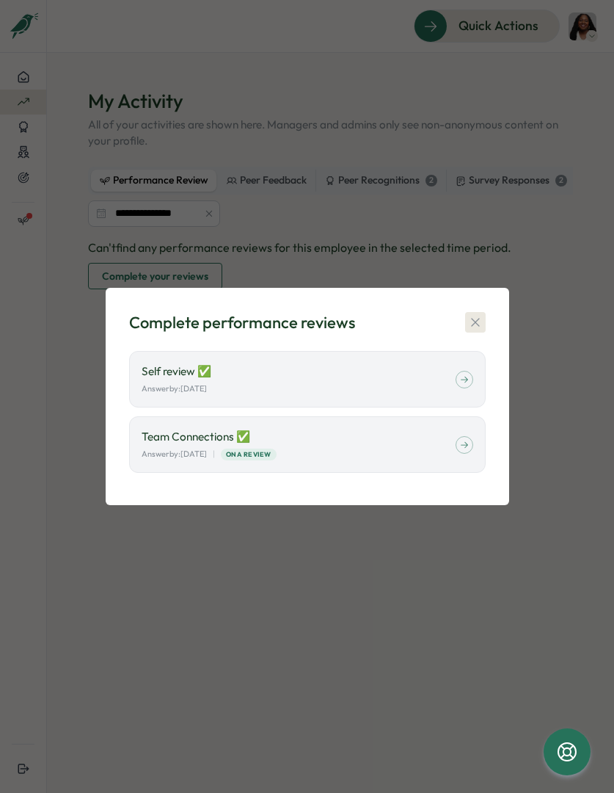
click at [469, 316] on icon "button" at bounding box center [475, 322] width 15 height 15
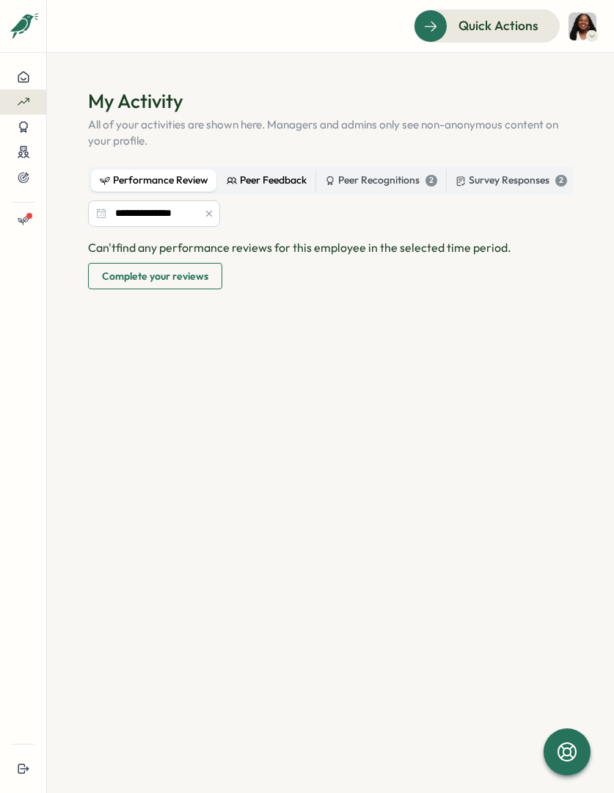
click at [256, 183] on div "Peer Feedback" at bounding box center [267, 180] width 80 height 16
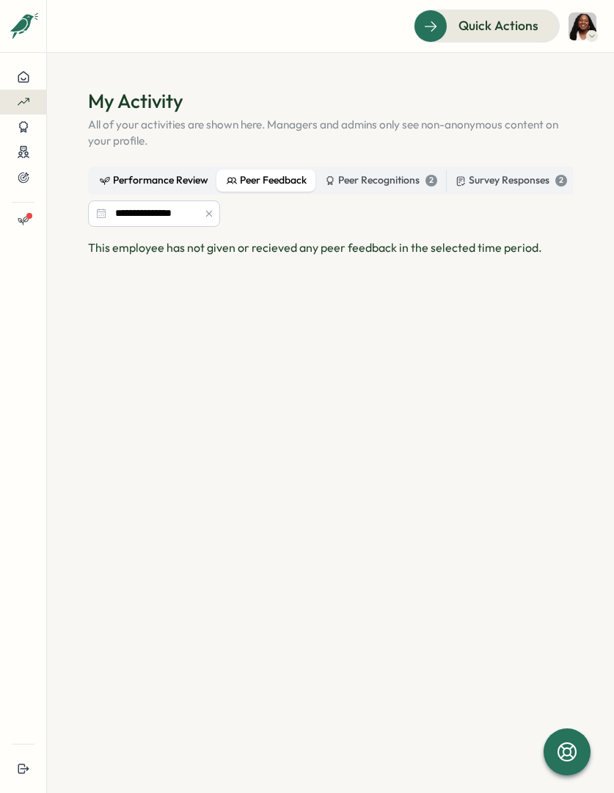
click at [188, 181] on div "Performance Review" at bounding box center [154, 180] width 109 height 16
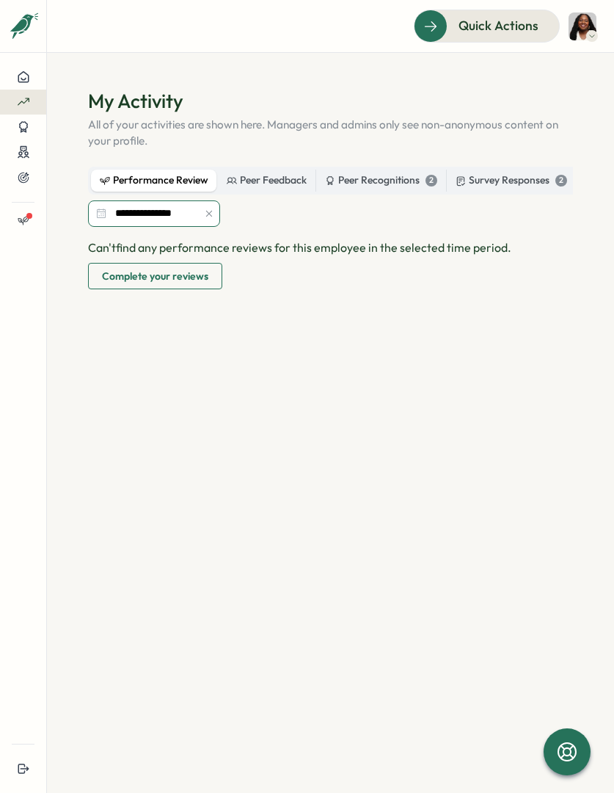
click at [186, 222] on input "**********" at bounding box center [154, 213] width 132 height 26
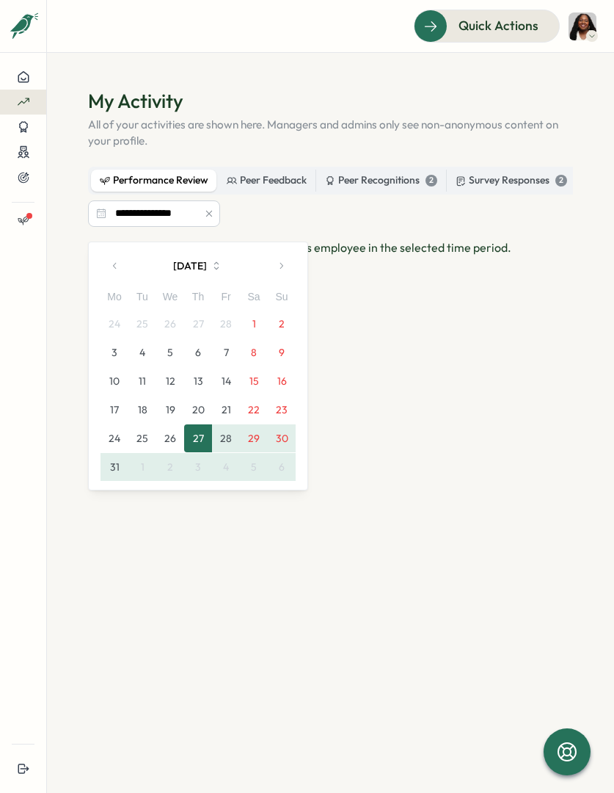
click at [286, 268] on button "button" at bounding box center [280, 265] width 29 height 29
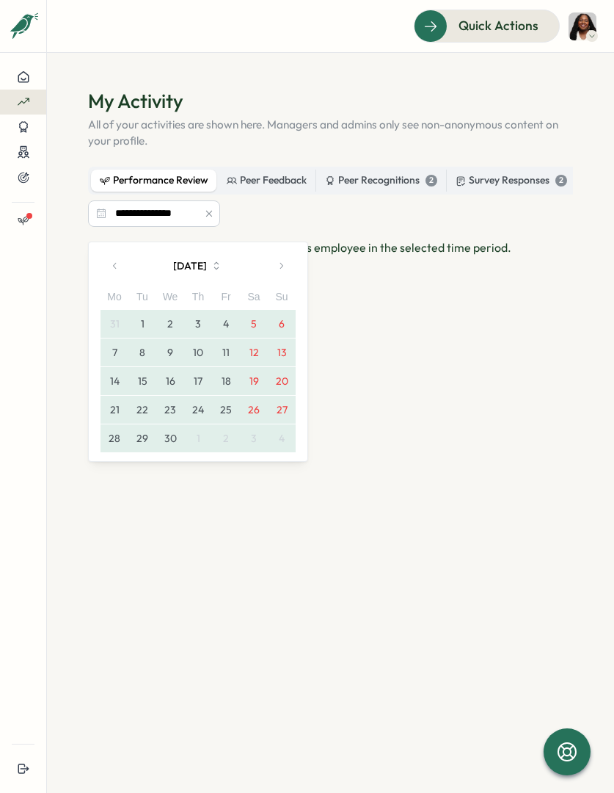
click at [286, 268] on button "button" at bounding box center [280, 265] width 29 height 29
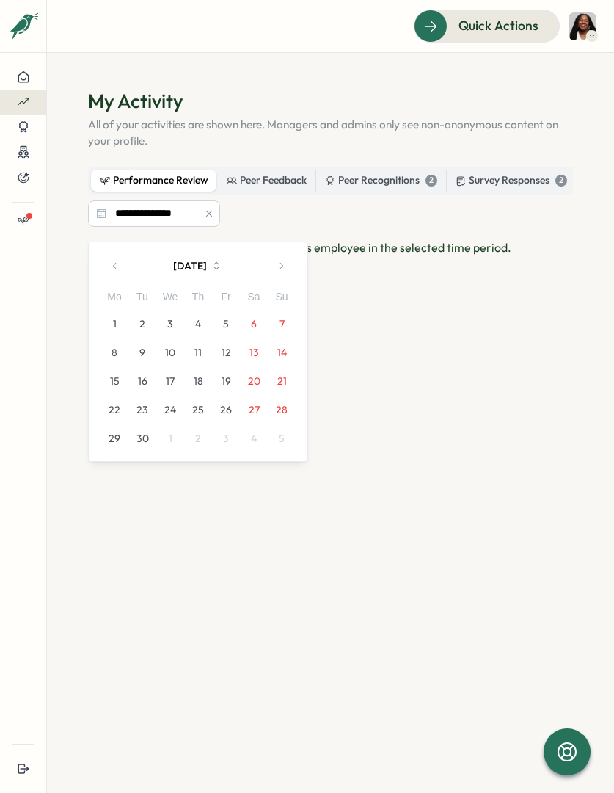
click at [249, 318] on button "6" at bounding box center [254, 324] width 28 height 28
click at [114, 268] on icon "button" at bounding box center [115, 266] width 10 height 10
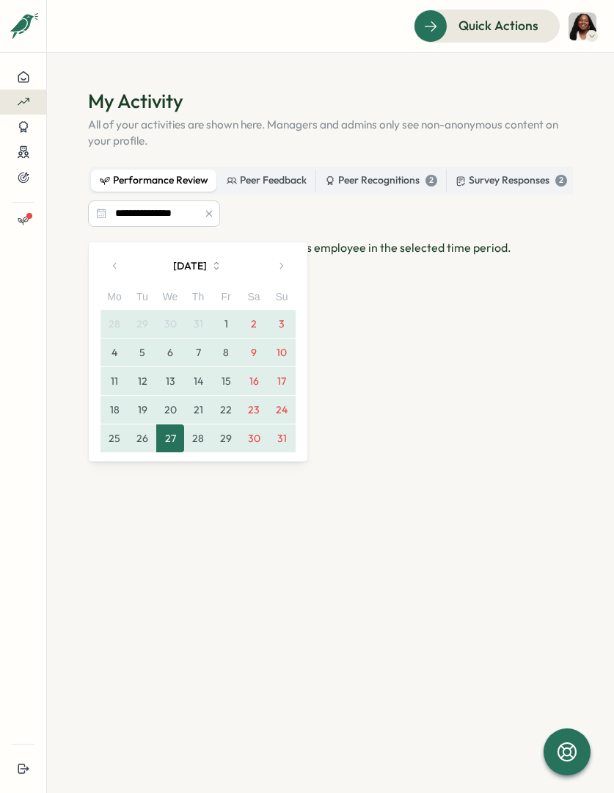
click at [217, 324] on button "1" at bounding box center [226, 324] width 28 height 28
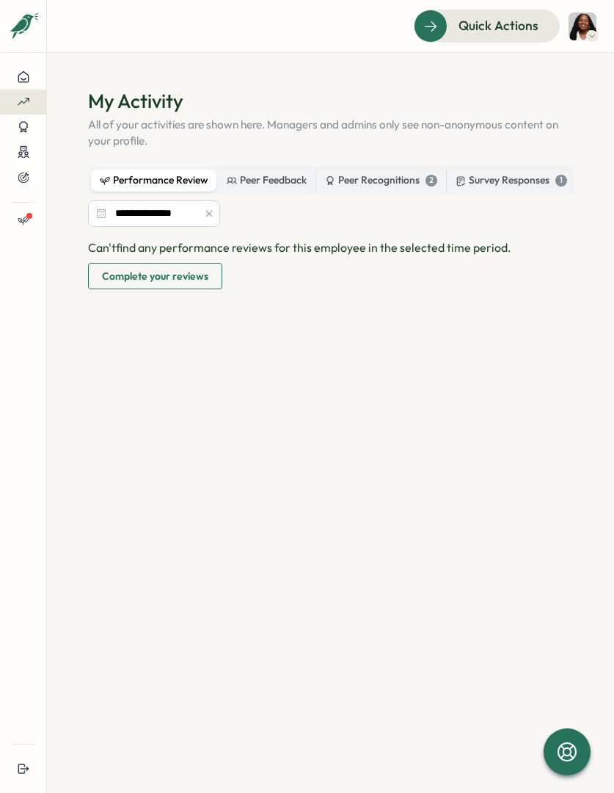
click at [208, 216] on icon "button" at bounding box center [209, 214] width 6 height 6
